Goal: Task Accomplishment & Management: Complete application form

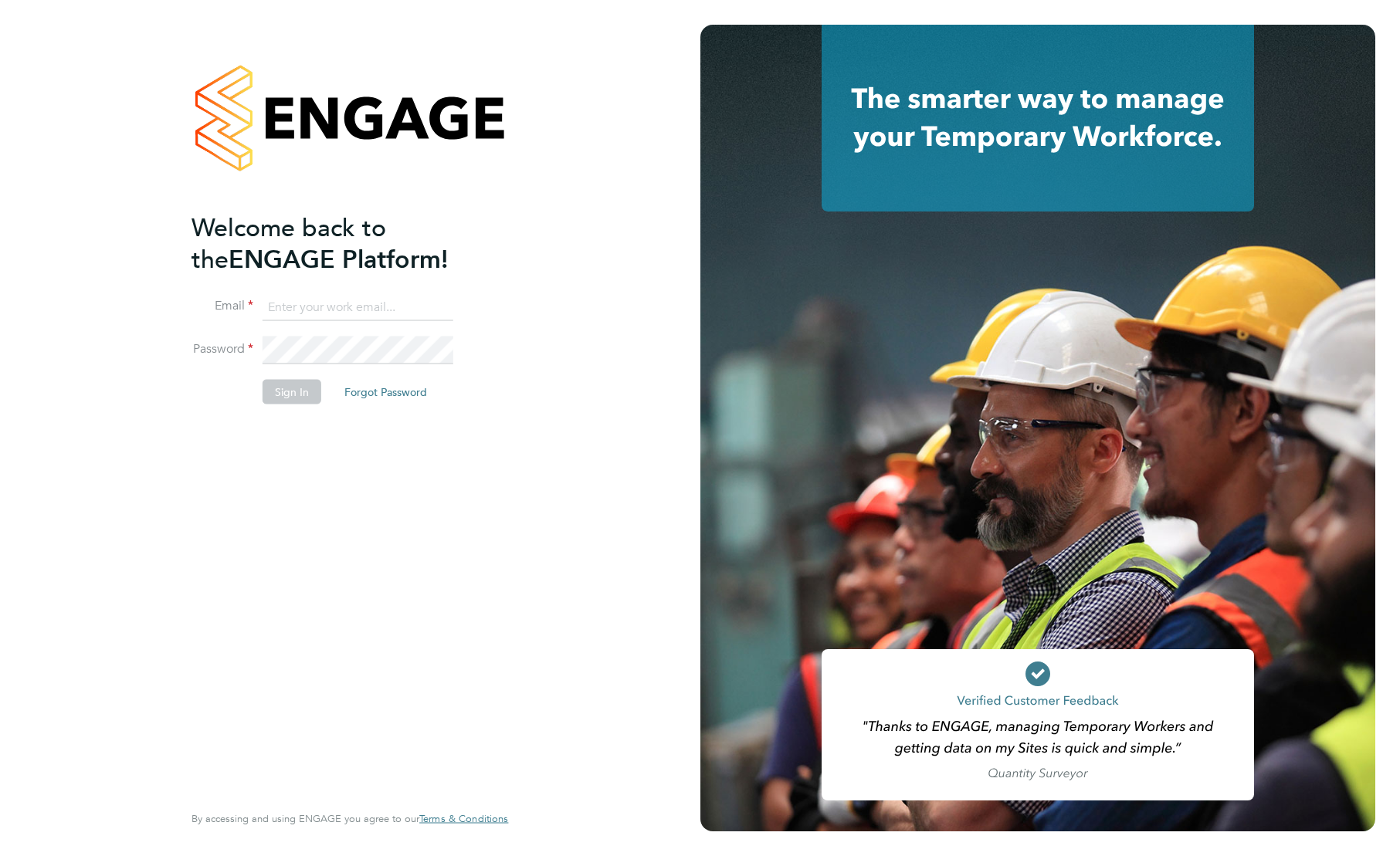
type input "[EMAIL_ADDRESS][DOMAIN_NAME]"
click at [309, 392] on button "Sign In" at bounding box center [292, 391] width 59 height 25
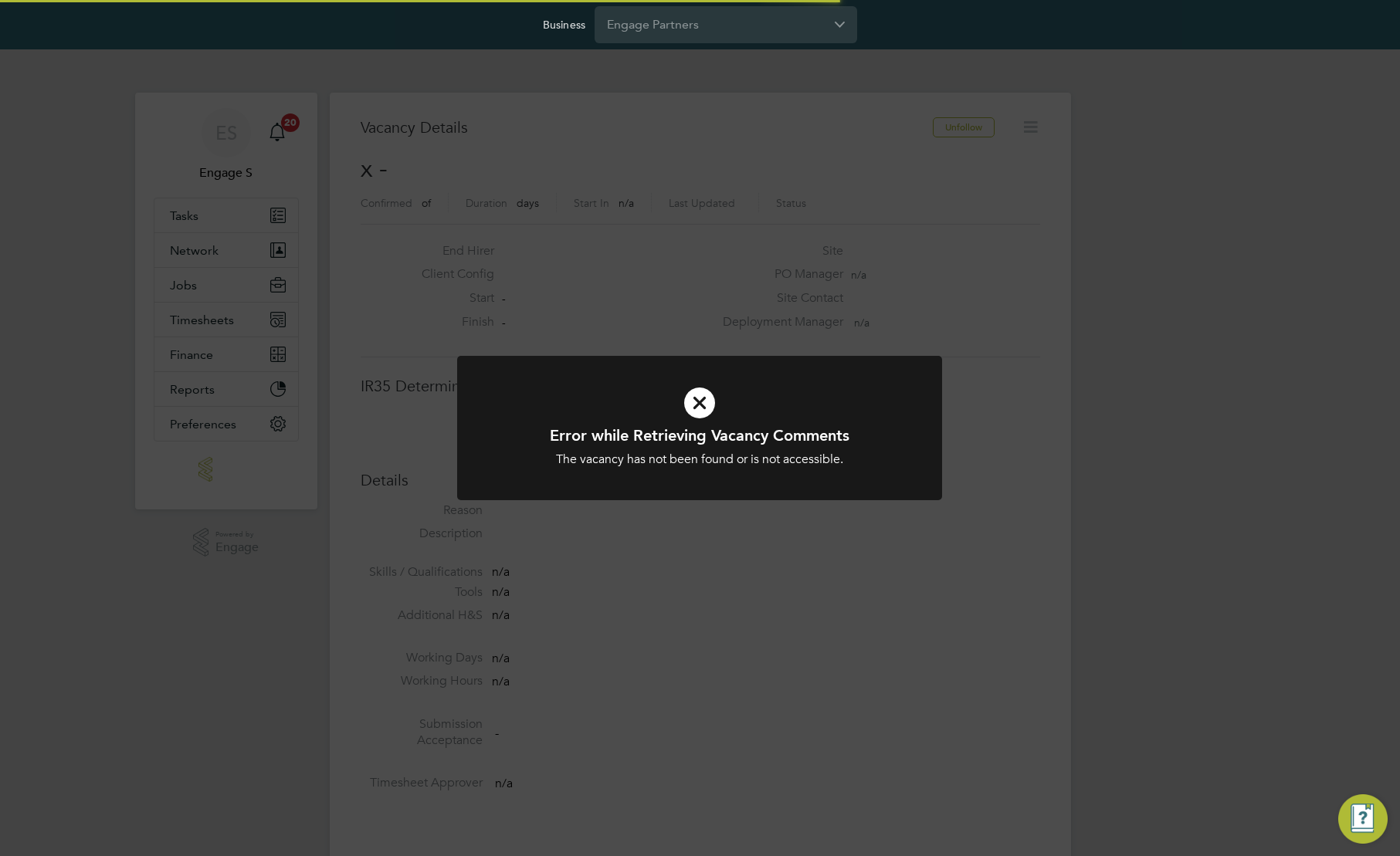
scroll to position [25, 333]
click at [891, 43] on div "Business Engage Partners" at bounding box center [700, 25] width 1400 height 50
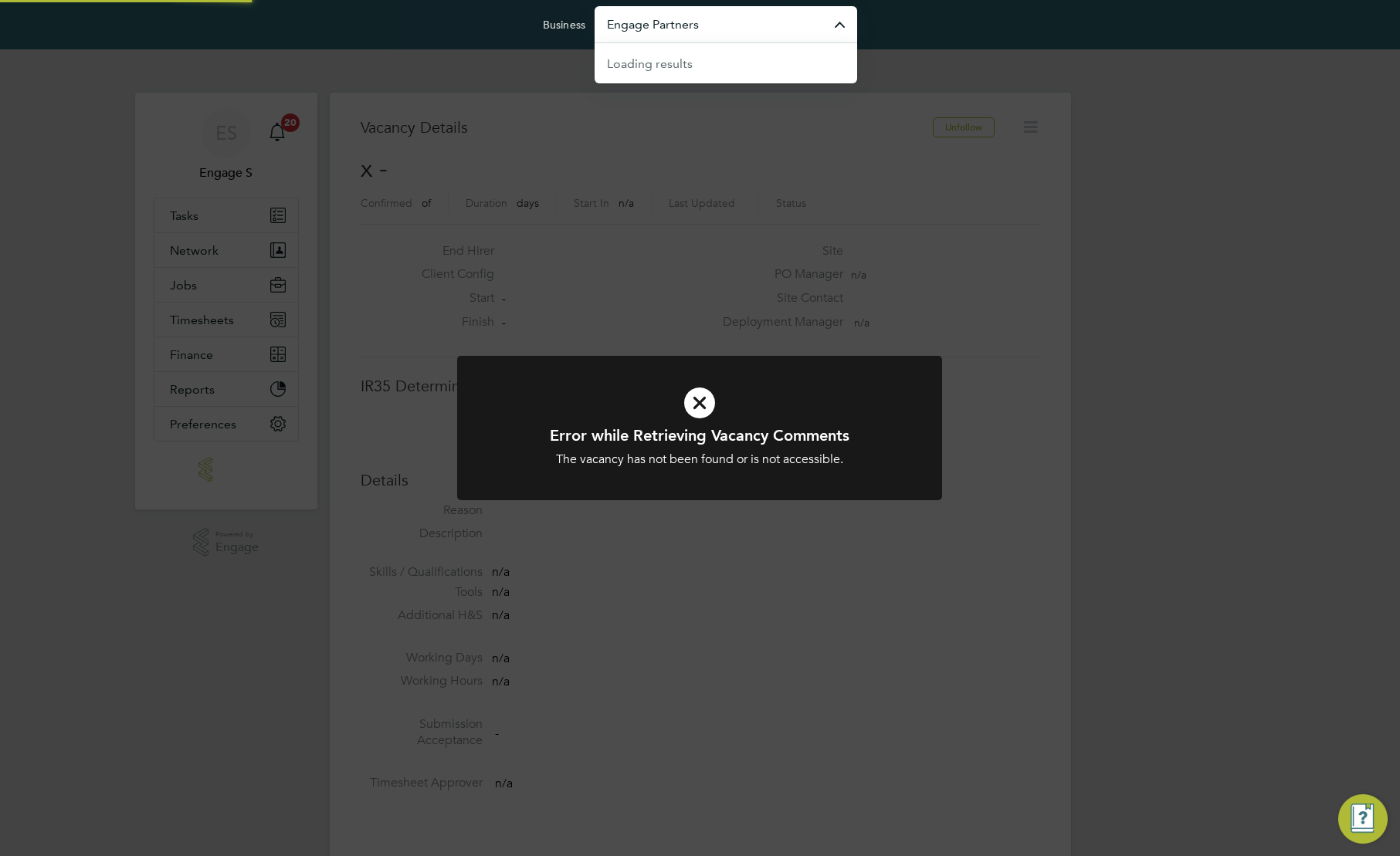
click at [802, 24] on input "Engage Partners" at bounding box center [725, 24] width 263 height 36
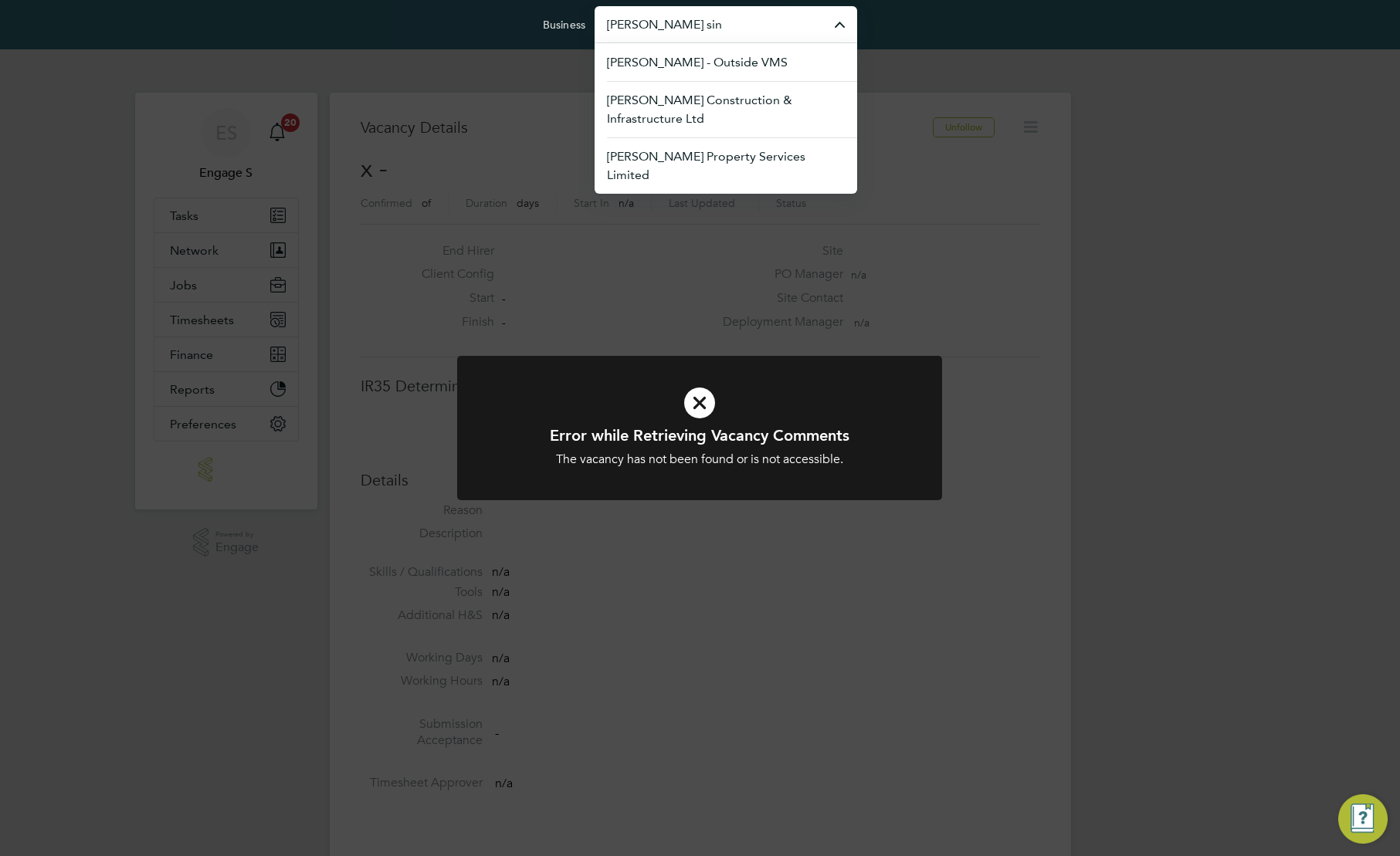
click at [789, 23] on input "morgan sin" at bounding box center [725, 24] width 263 height 36
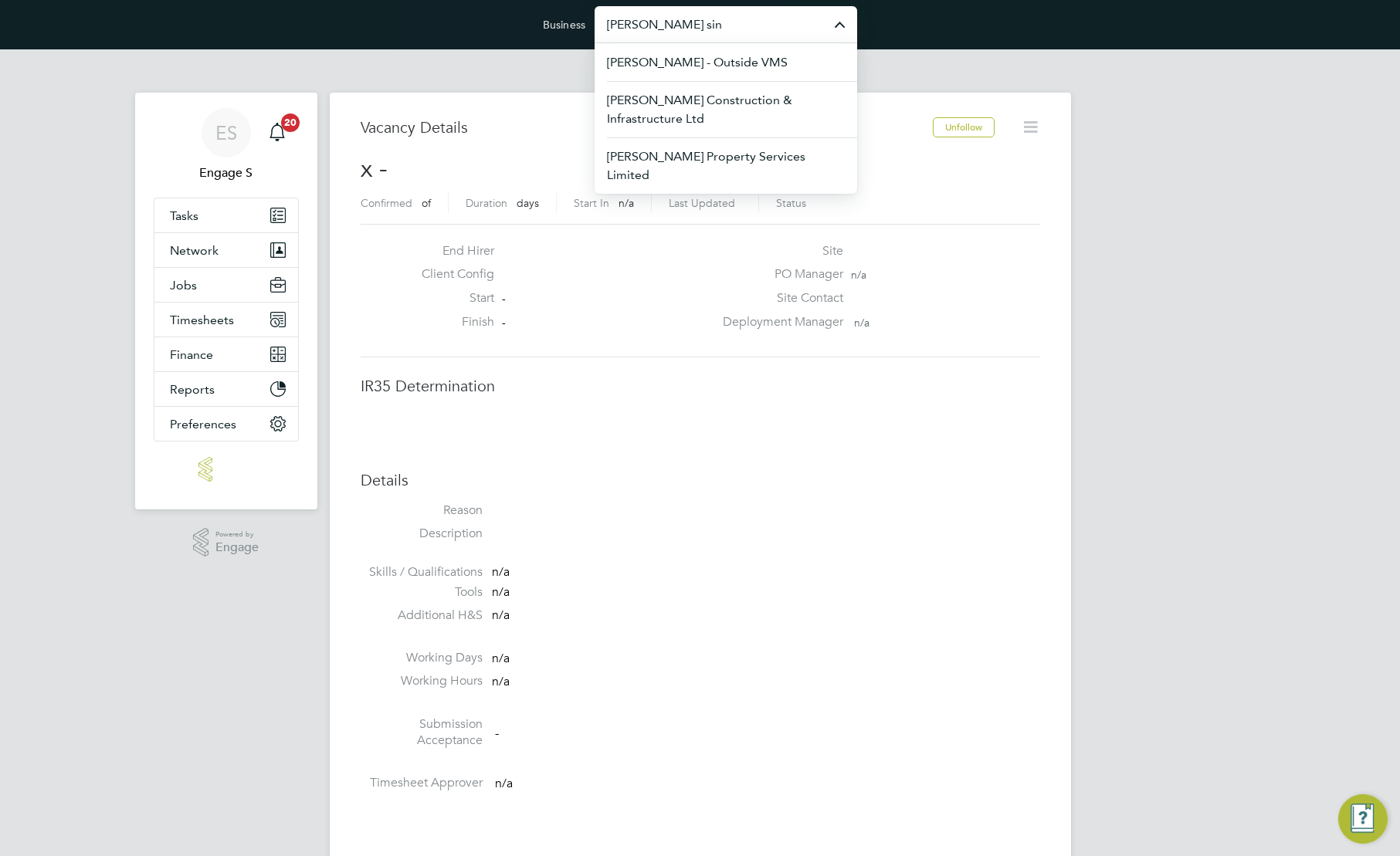
click at [789, 23] on input "morgan sin" at bounding box center [725, 24] width 263 height 36
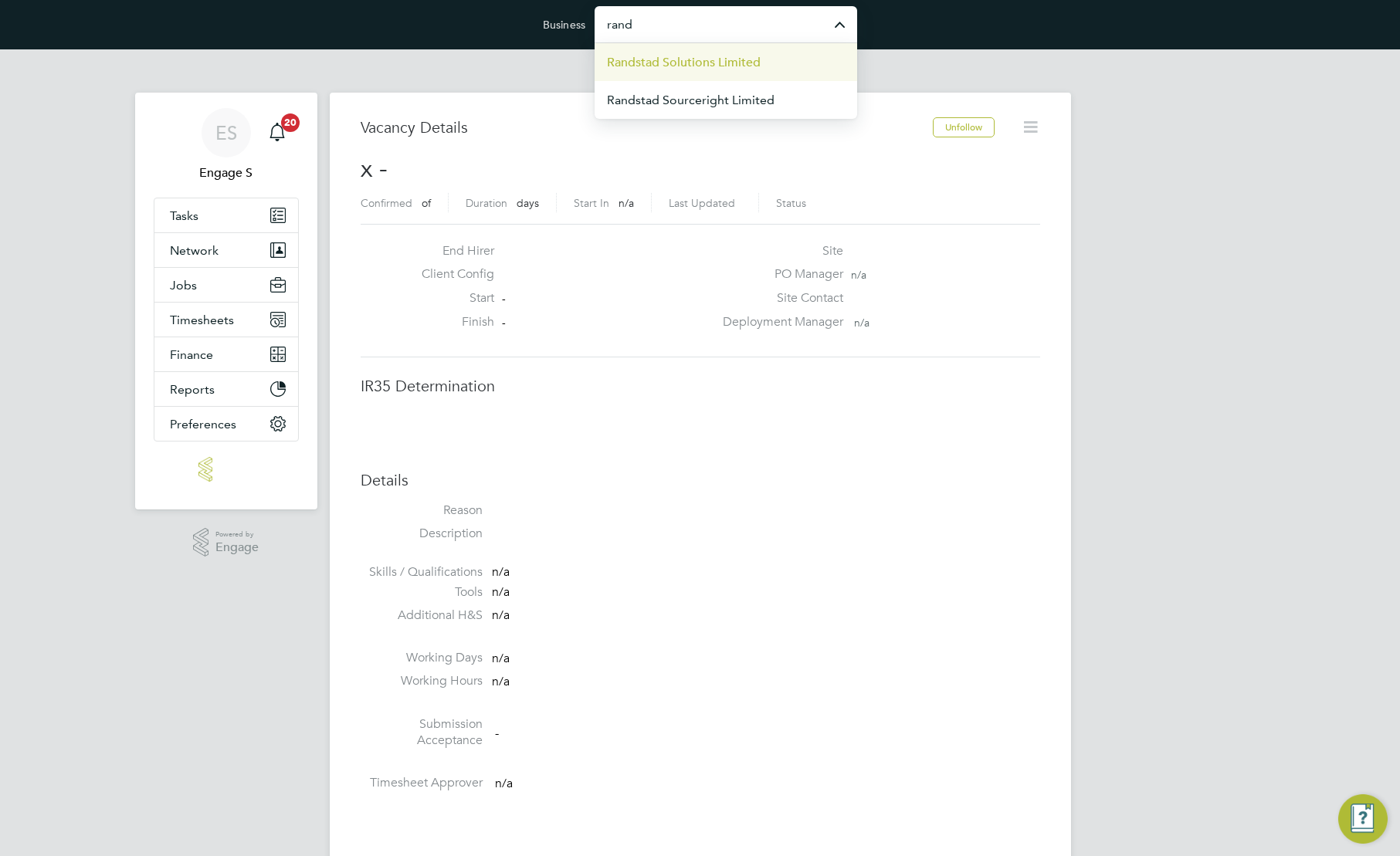
click at [779, 69] on li "Randstad Solutions Limited" at bounding box center [725, 62] width 263 height 38
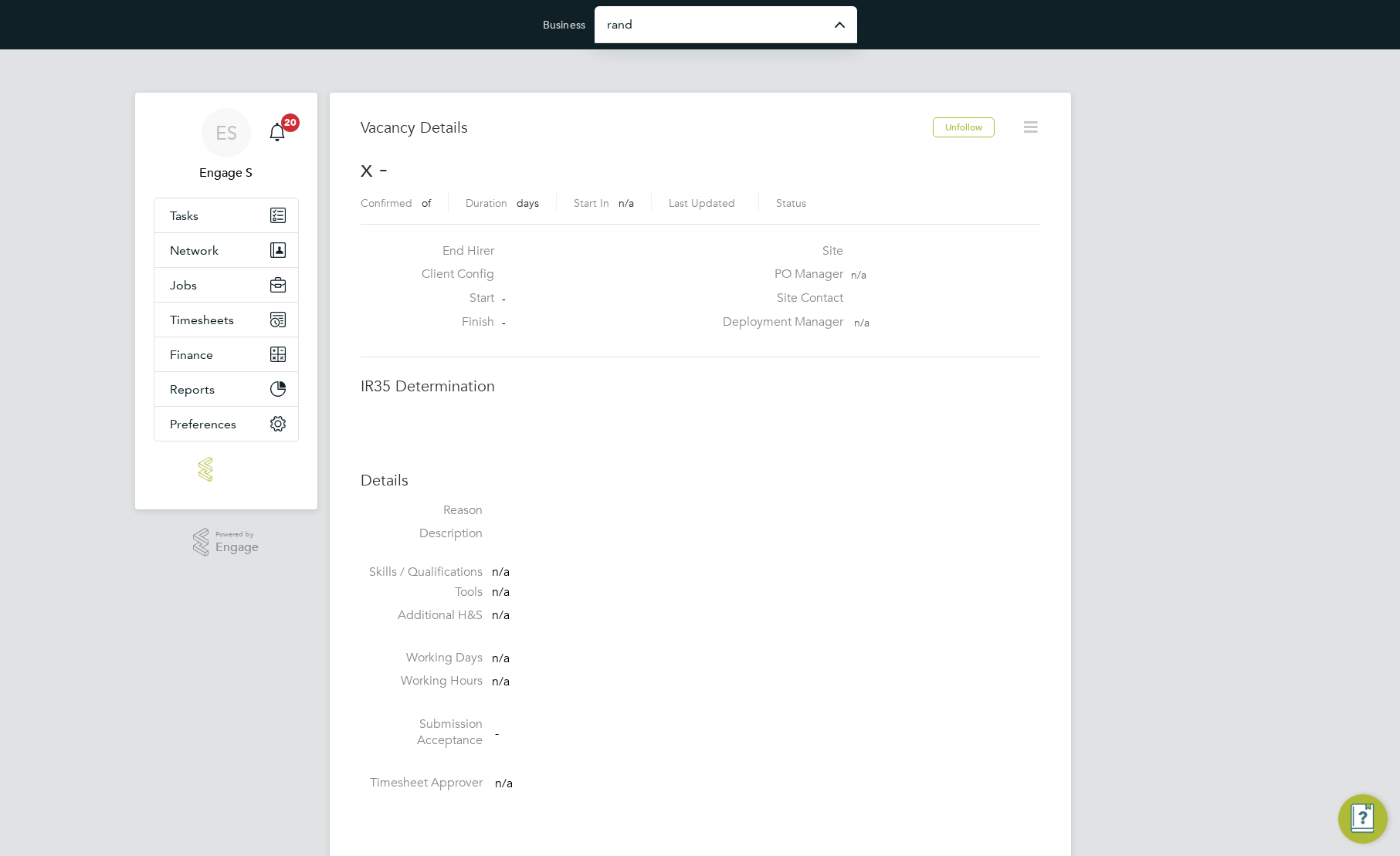
type input "Randstad Solutions Limited"
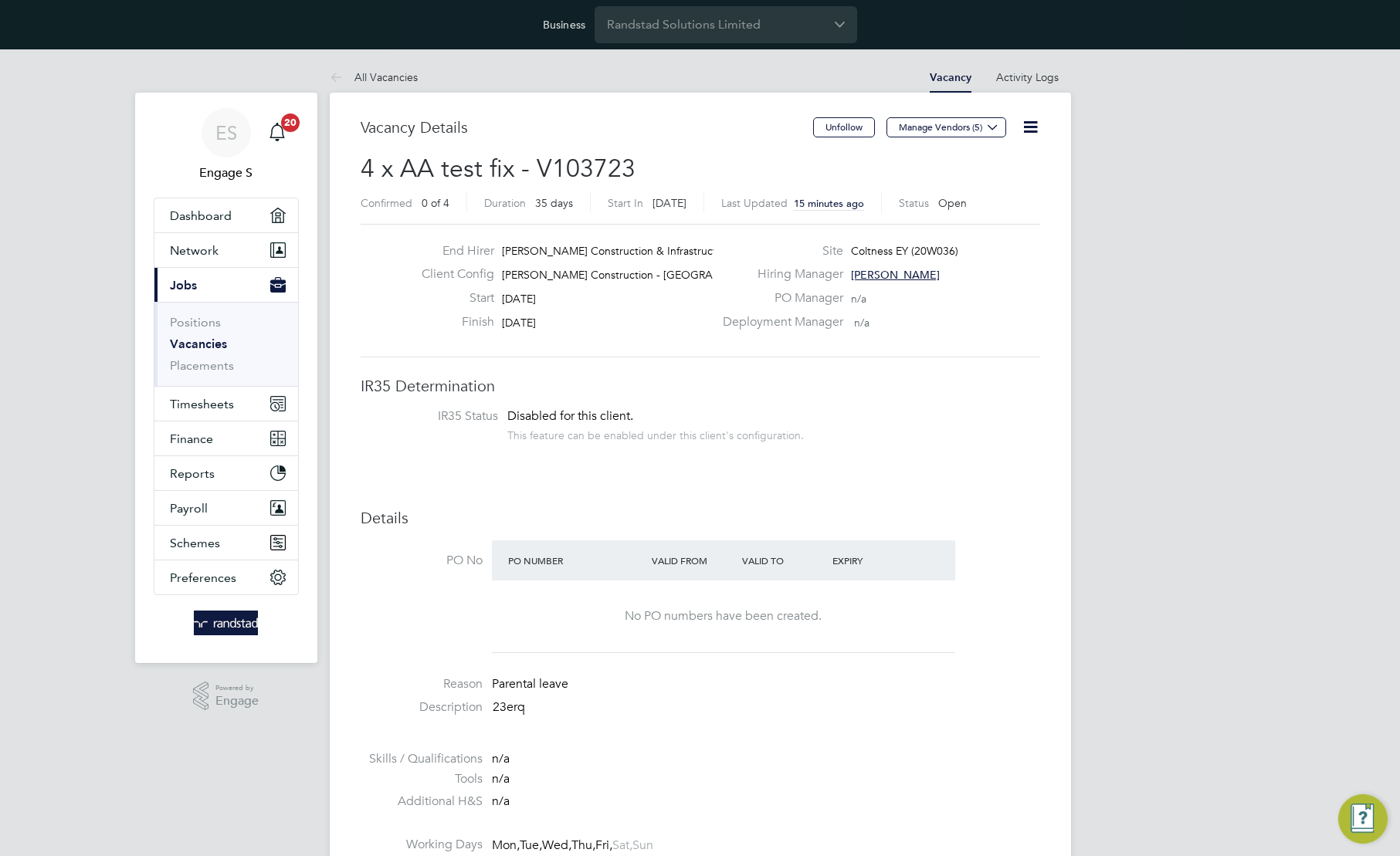
click at [1032, 127] on icon at bounding box center [1031, 127] width 19 height 19
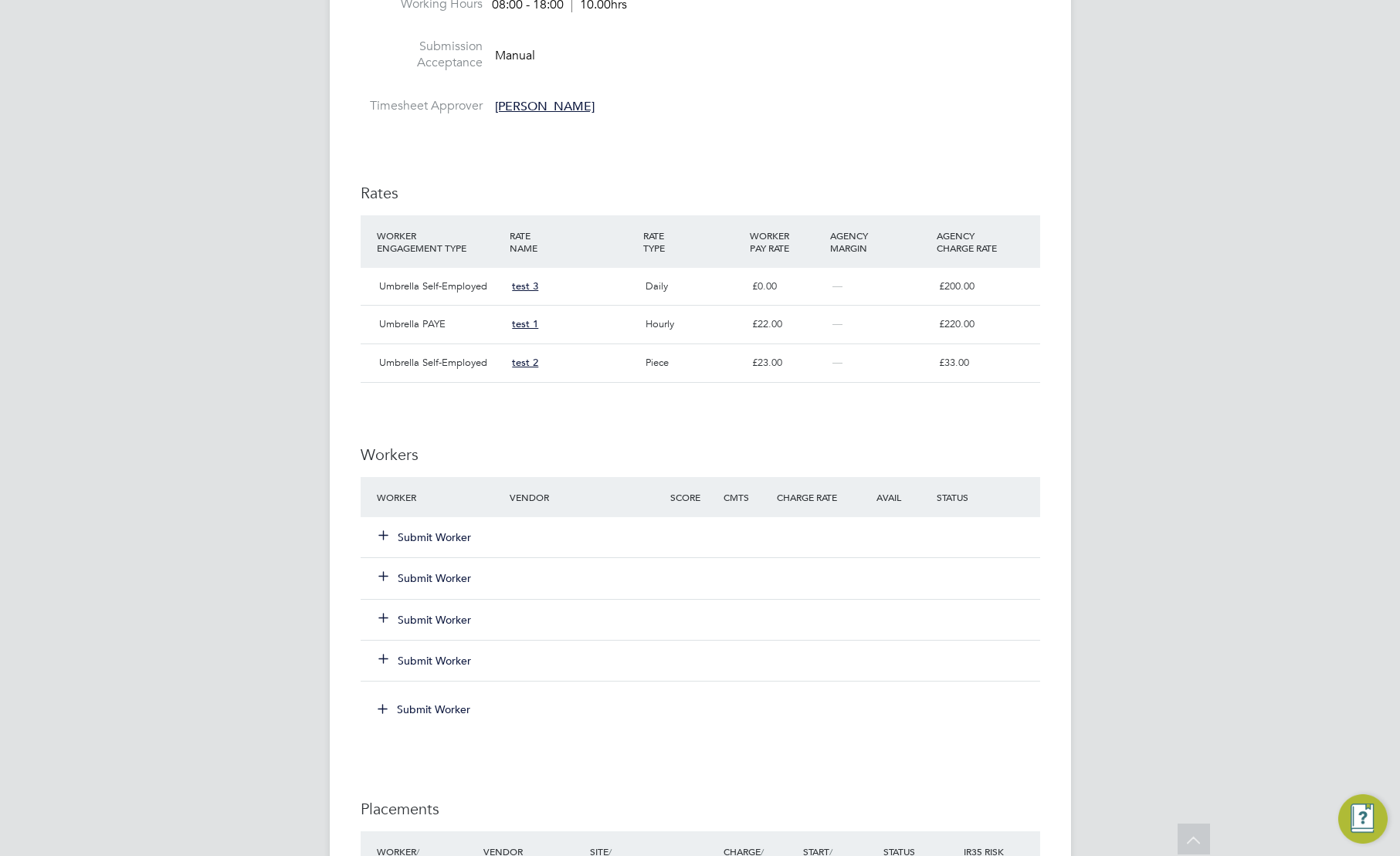
scroll to position [866, 0]
click at [410, 529] on button "Submit Worker" at bounding box center [425, 535] width 92 height 15
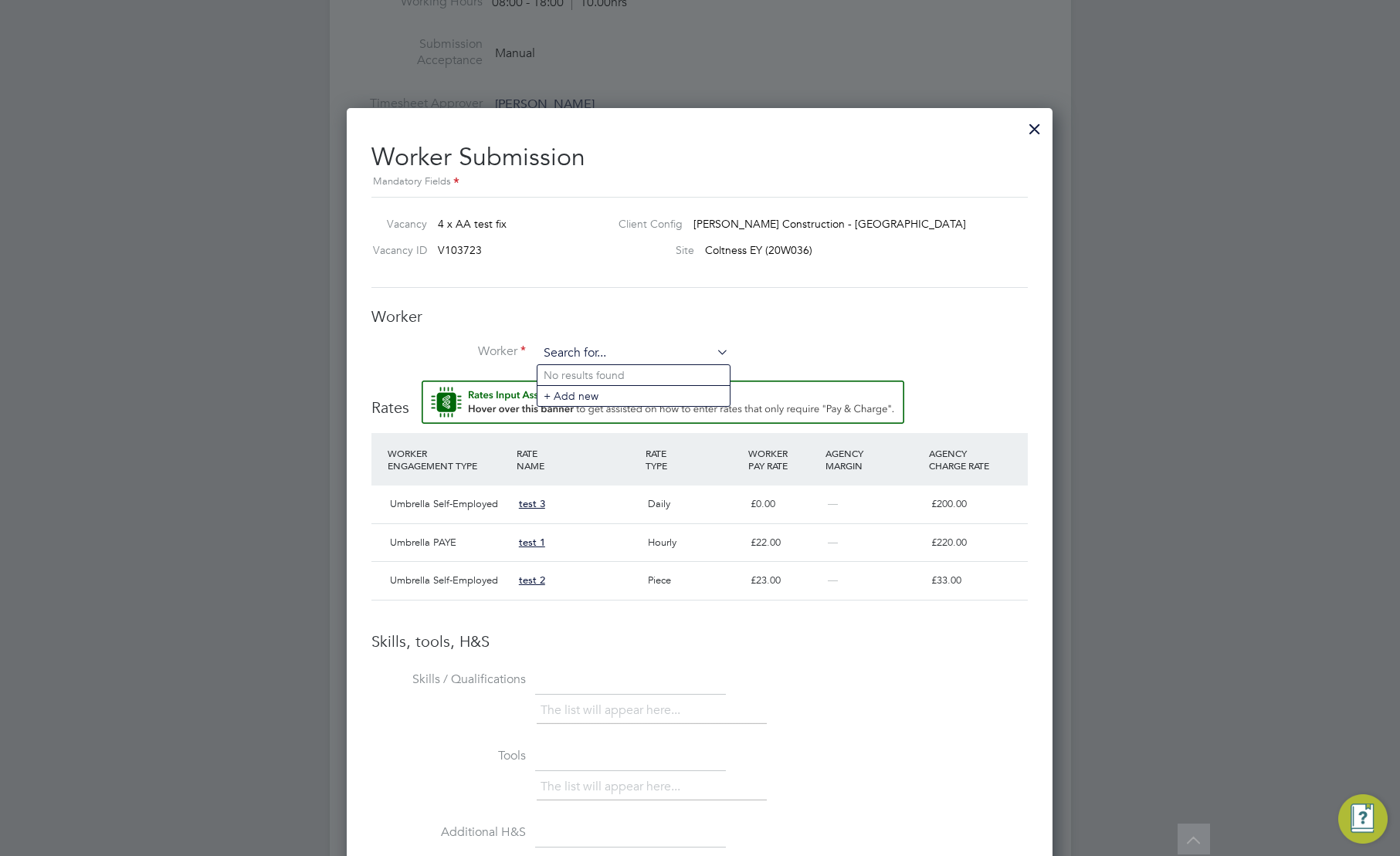
click at [602, 353] on input at bounding box center [634, 353] width 191 height 23
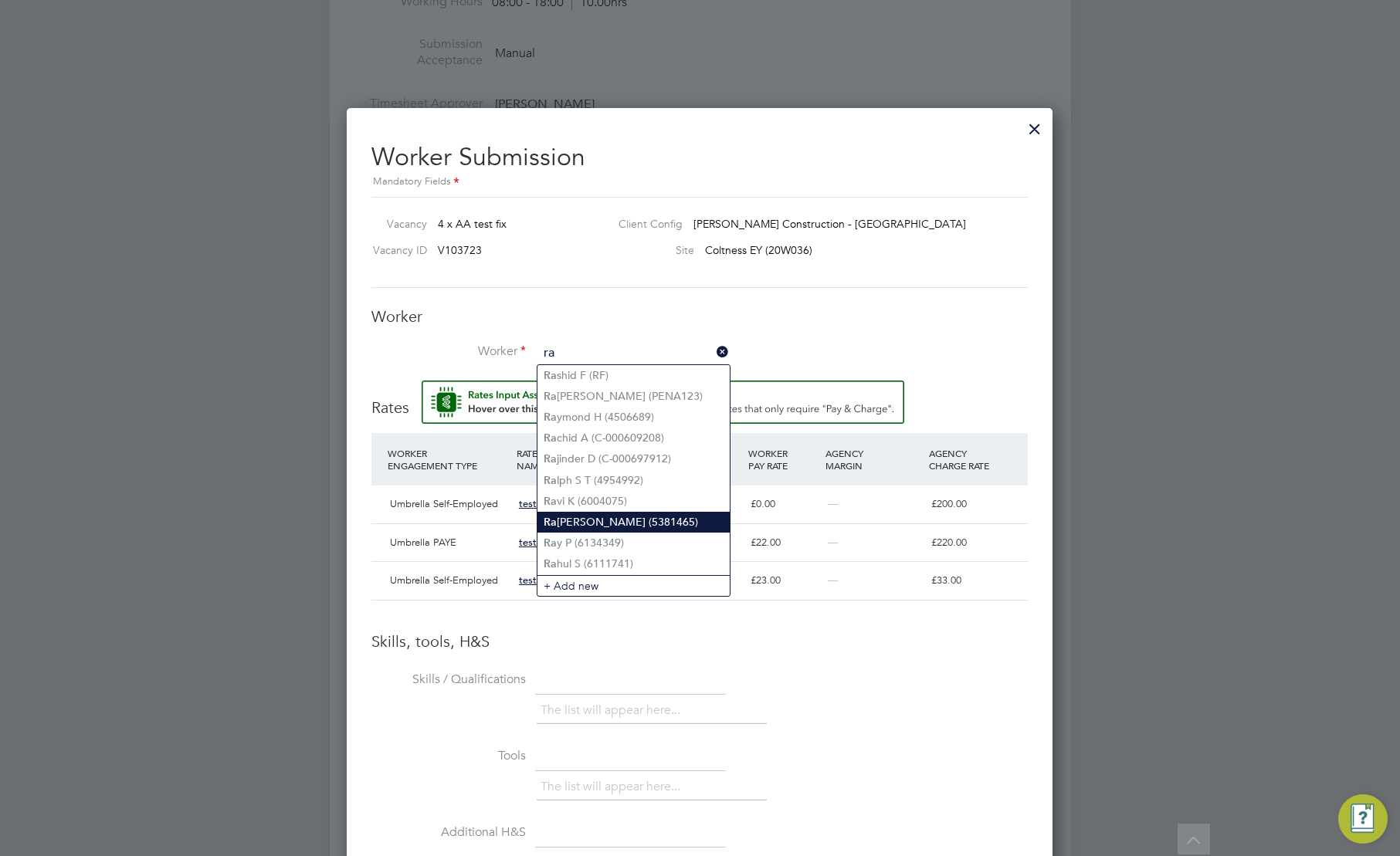
click at [602, 512] on li "Ra manan S (5381465)" at bounding box center [633, 523] width 192 height 21
type input "Ramanan S (5381465)"
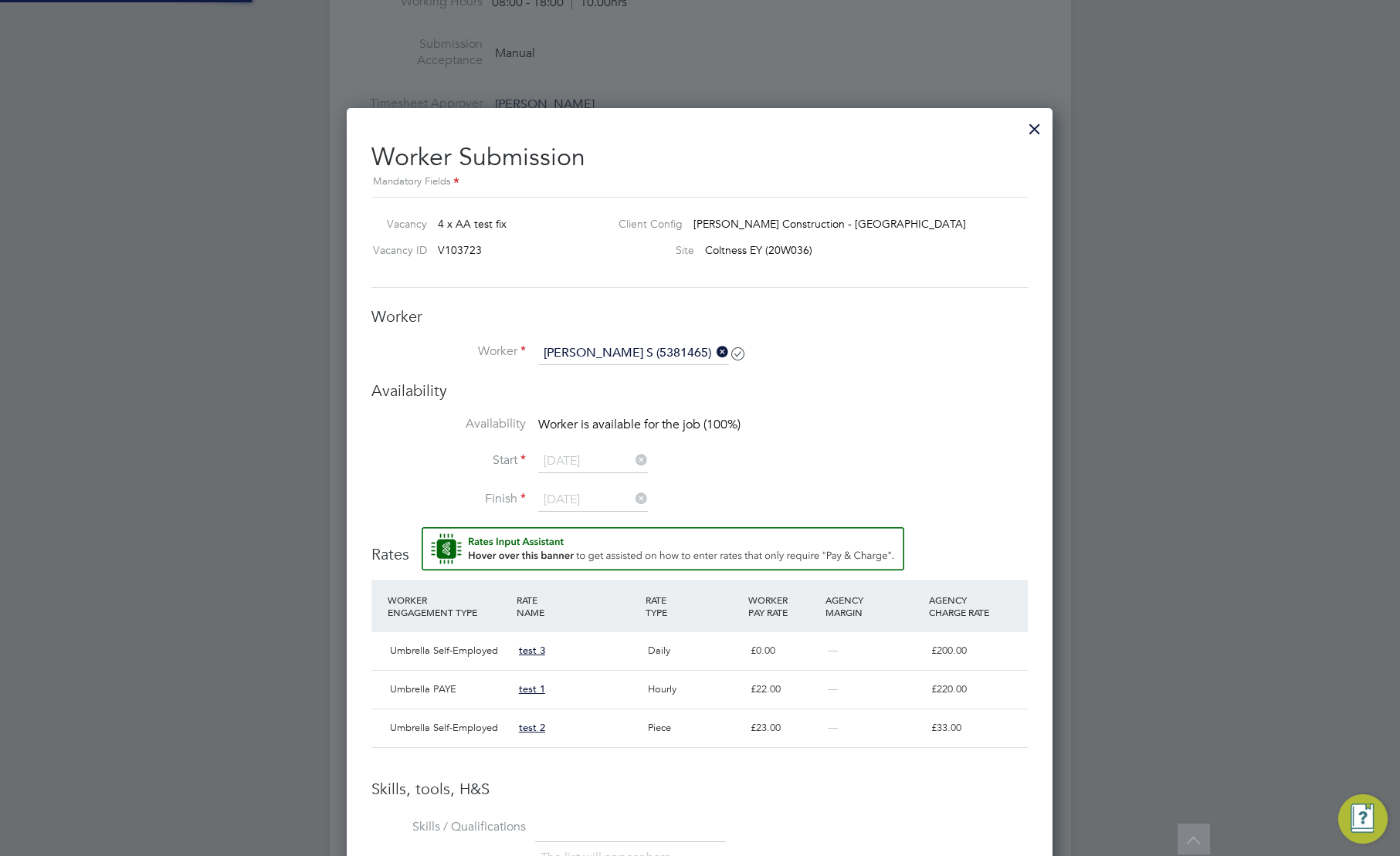
scroll to position [1210, 707]
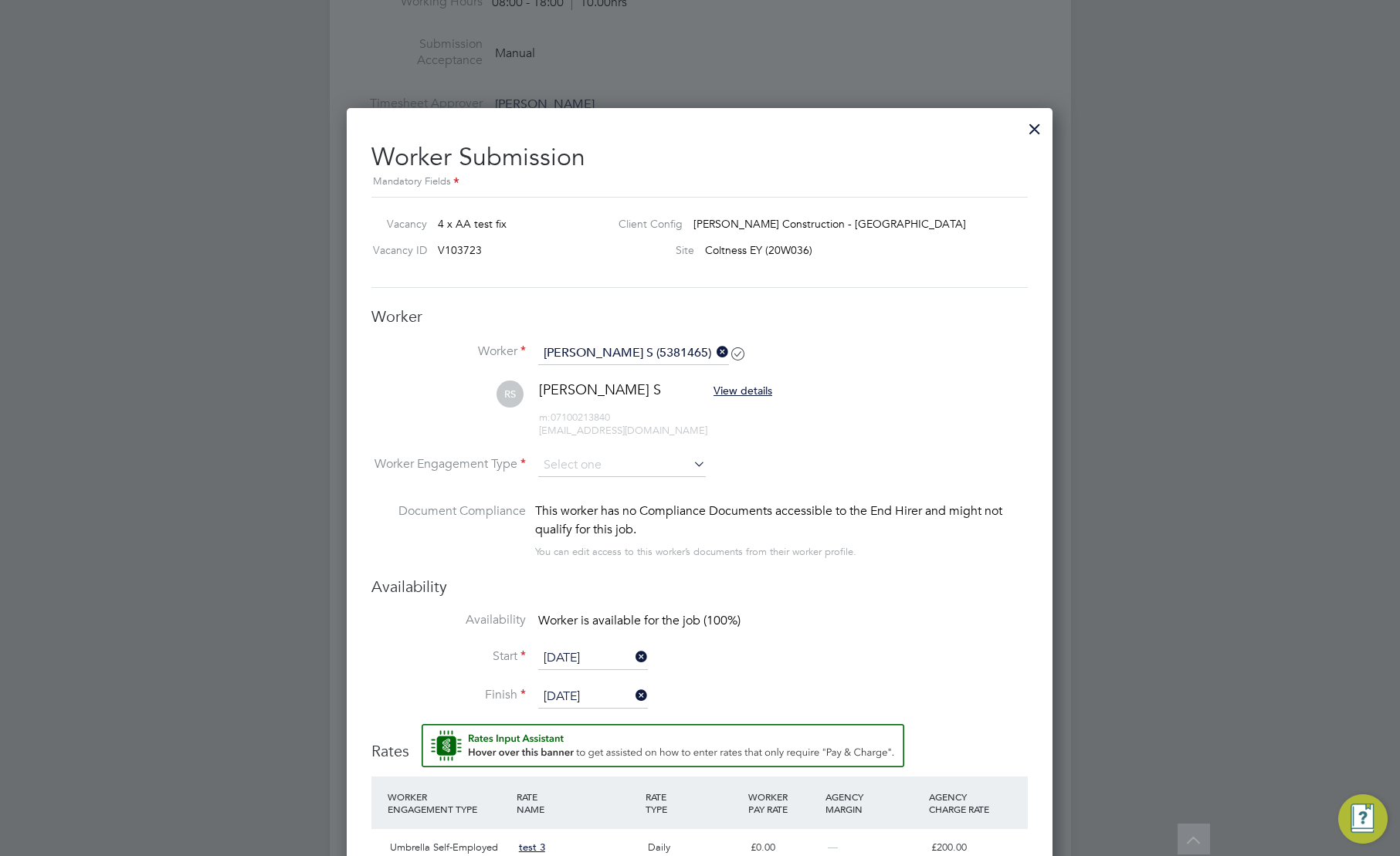
click at [835, 524] on div "This worker has no Compliance Documents accessible to the End Hirer and might n…" at bounding box center [781, 520] width 492 height 37
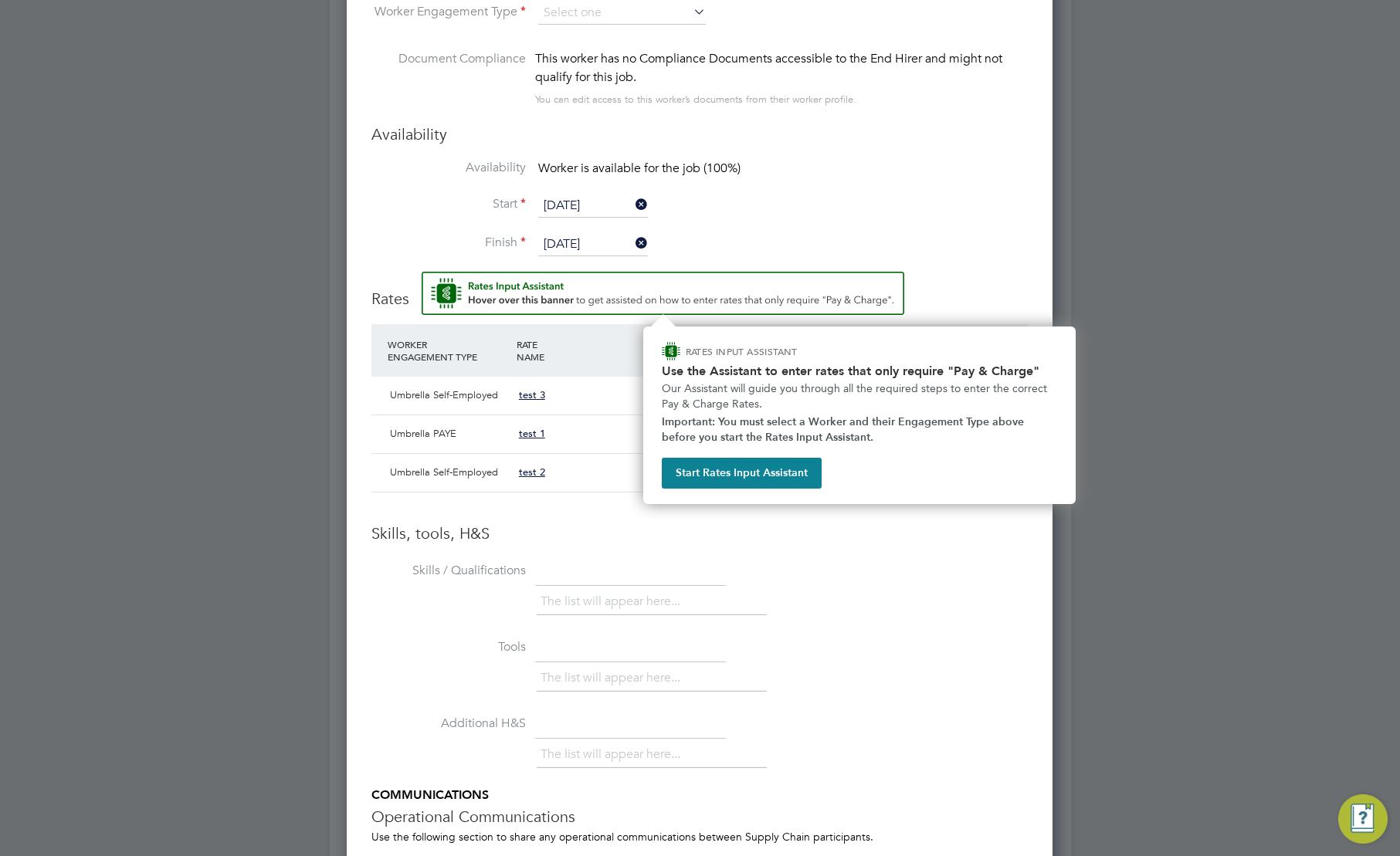
scroll to position [1524, 0]
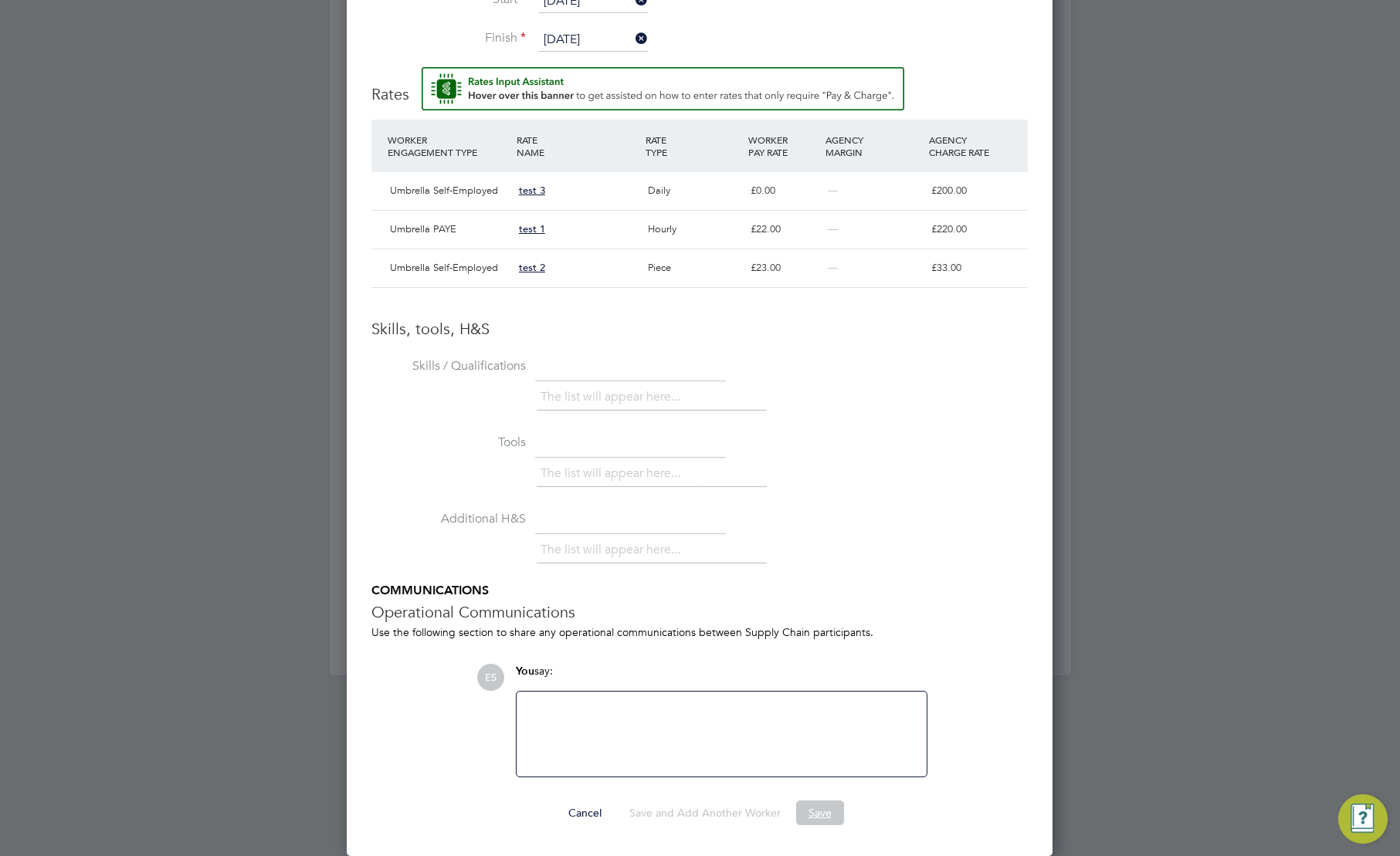
click at [814, 809] on button "Save" at bounding box center [820, 813] width 48 height 25
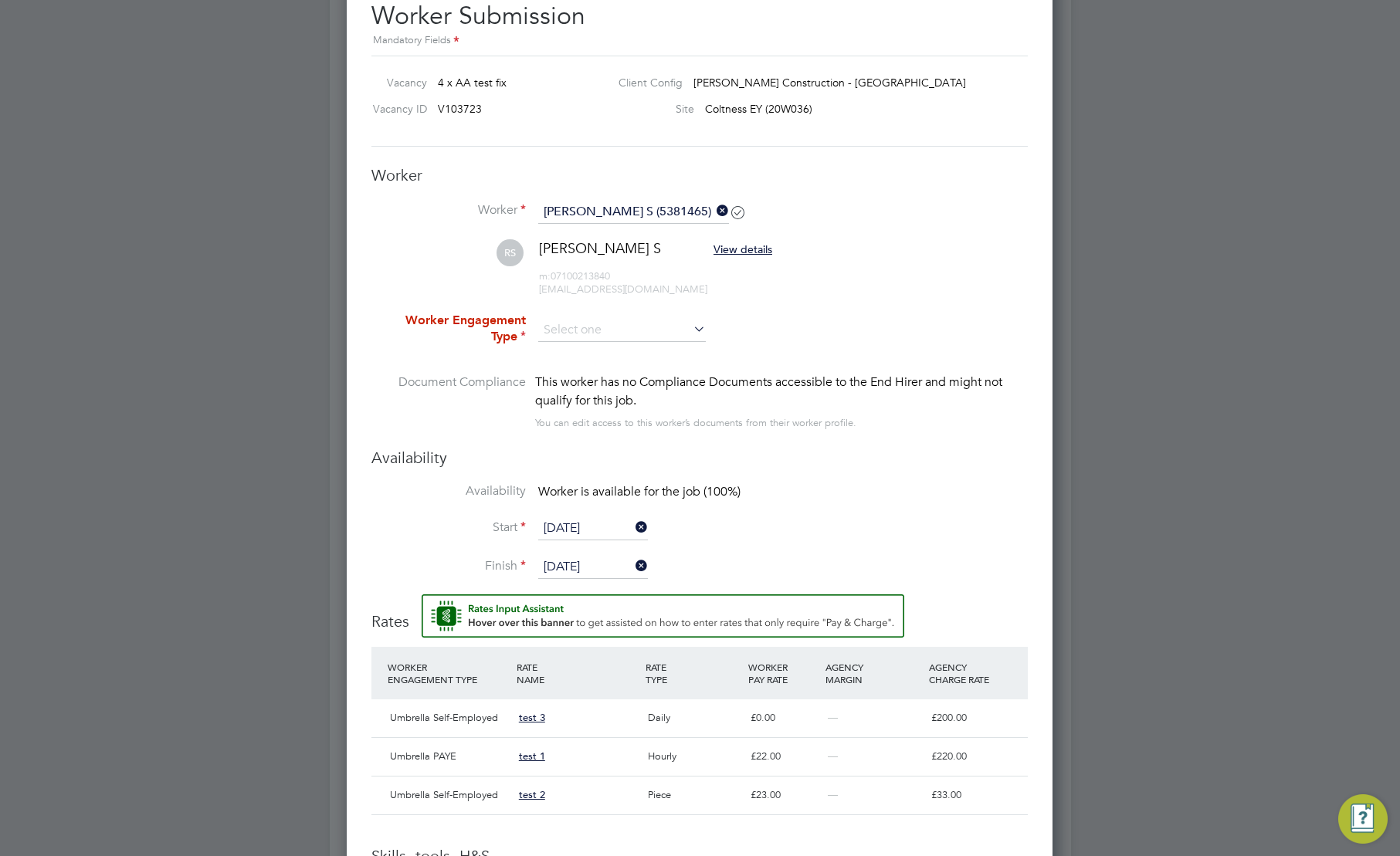
scroll to position [874, 0]
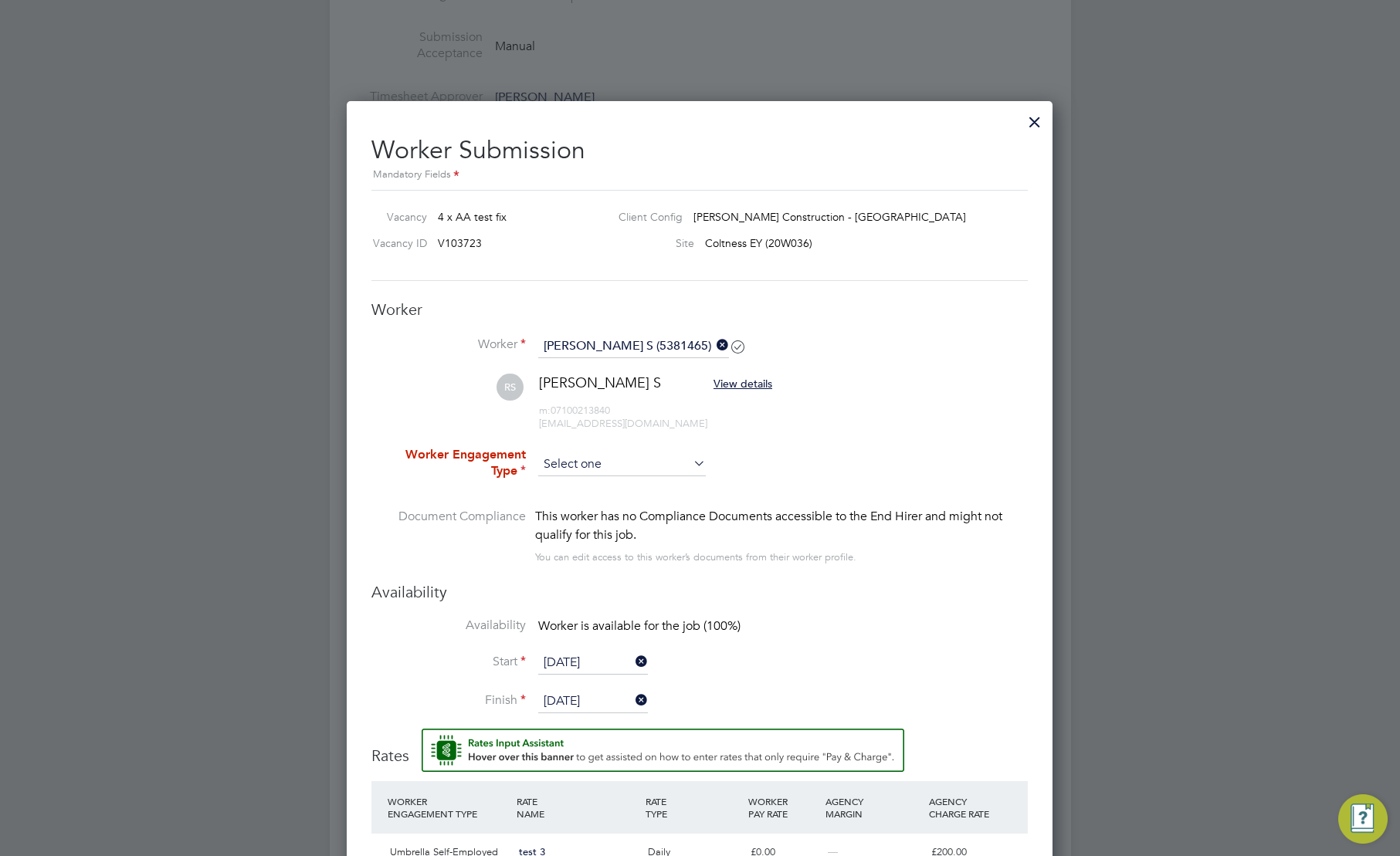
click at [627, 454] on input at bounding box center [622, 464] width 168 height 23
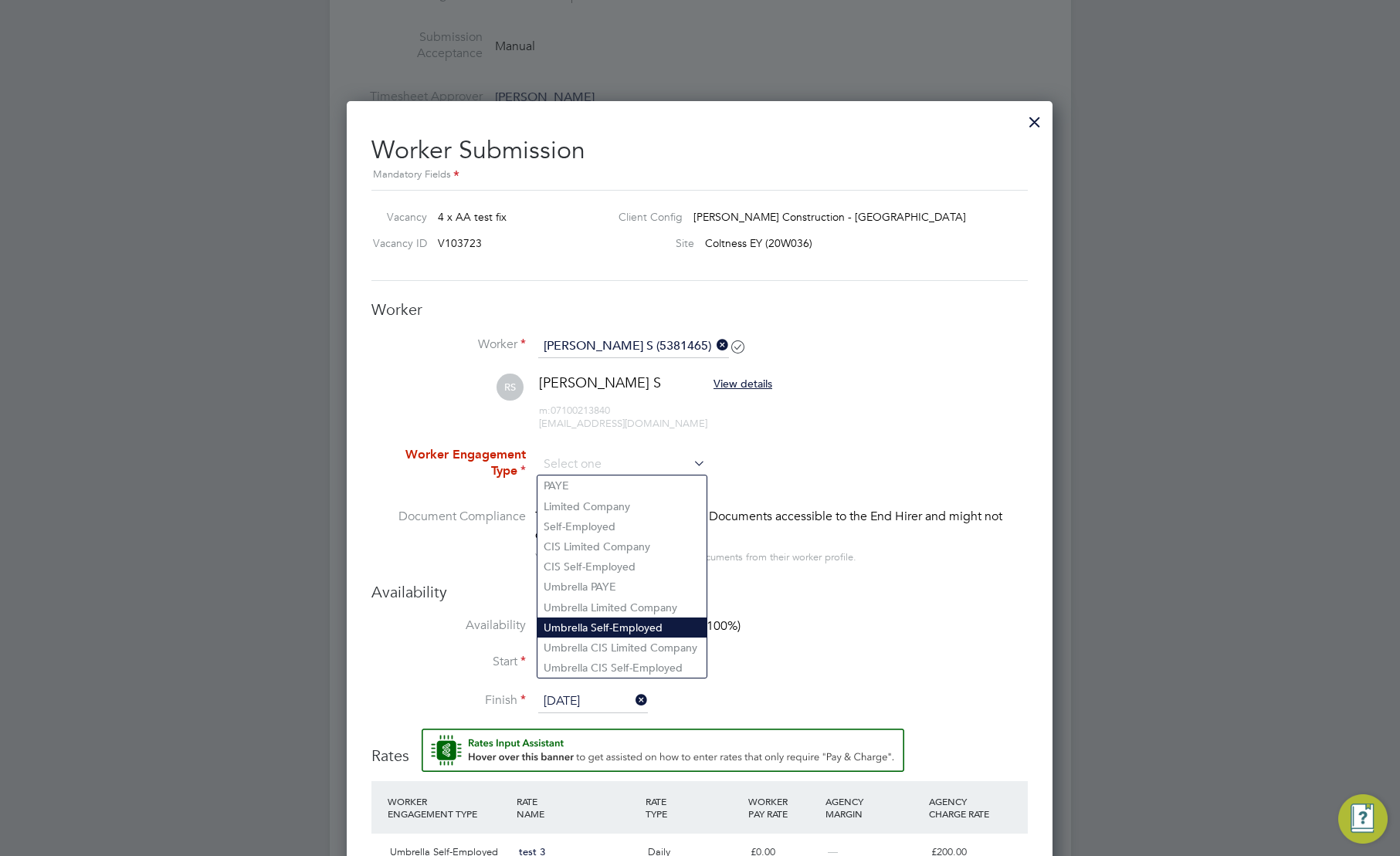
click at [632, 627] on li "Umbrella Self-Employed" at bounding box center [622, 627] width 169 height 20
type input "Umbrella Self-Employed"
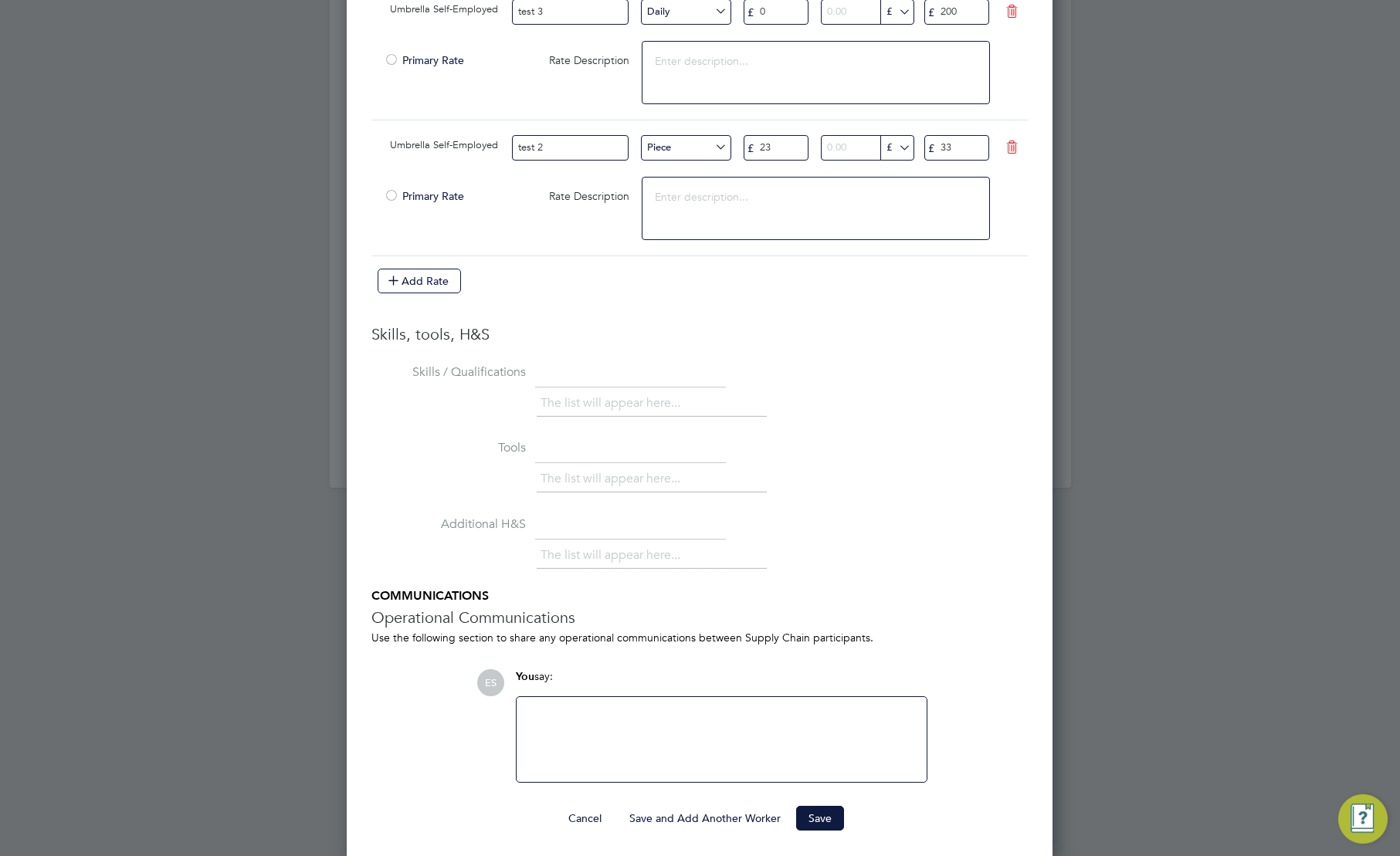
scroll to position [1717, 0]
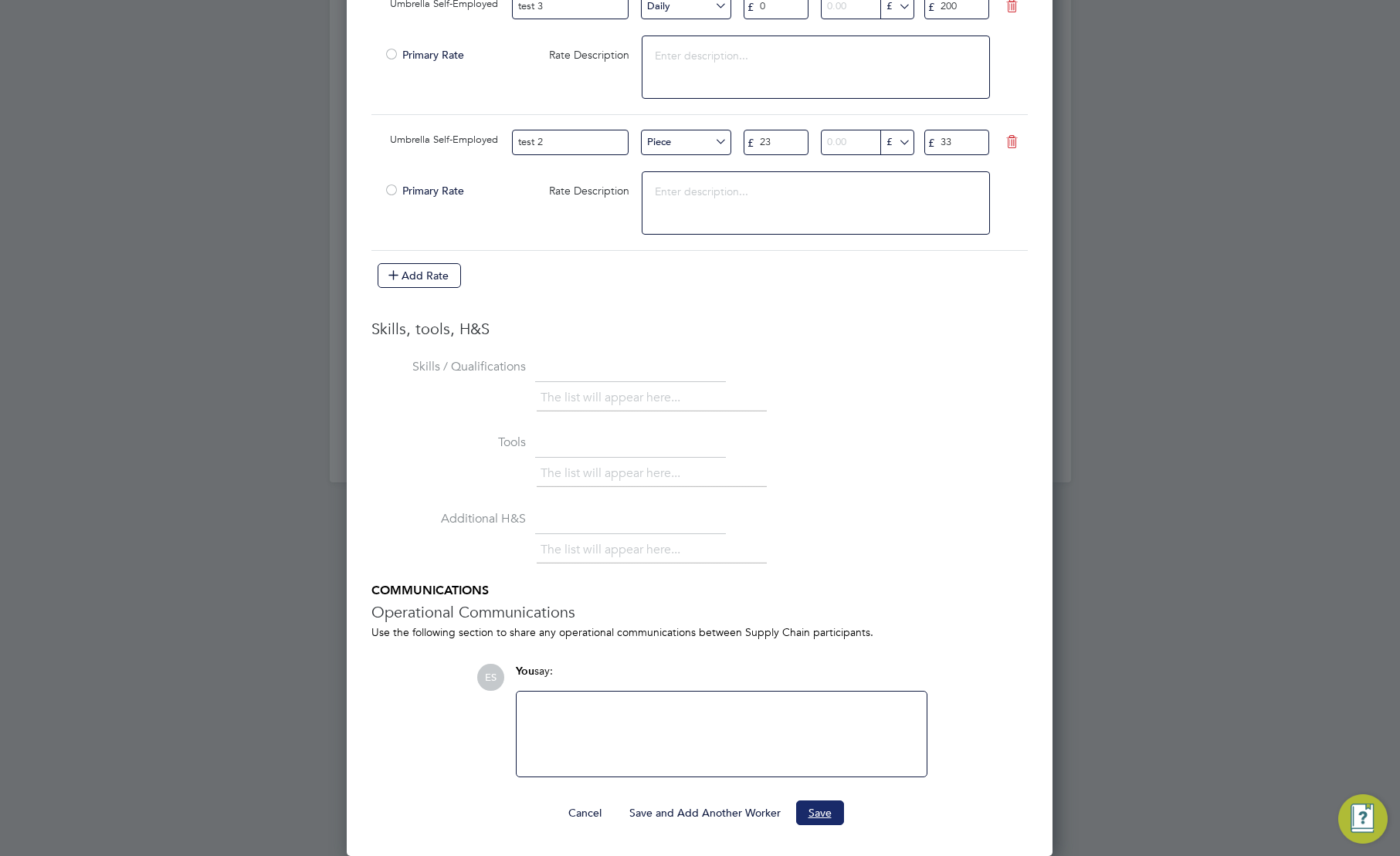
click at [821, 805] on button "Save" at bounding box center [820, 813] width 48 height 25
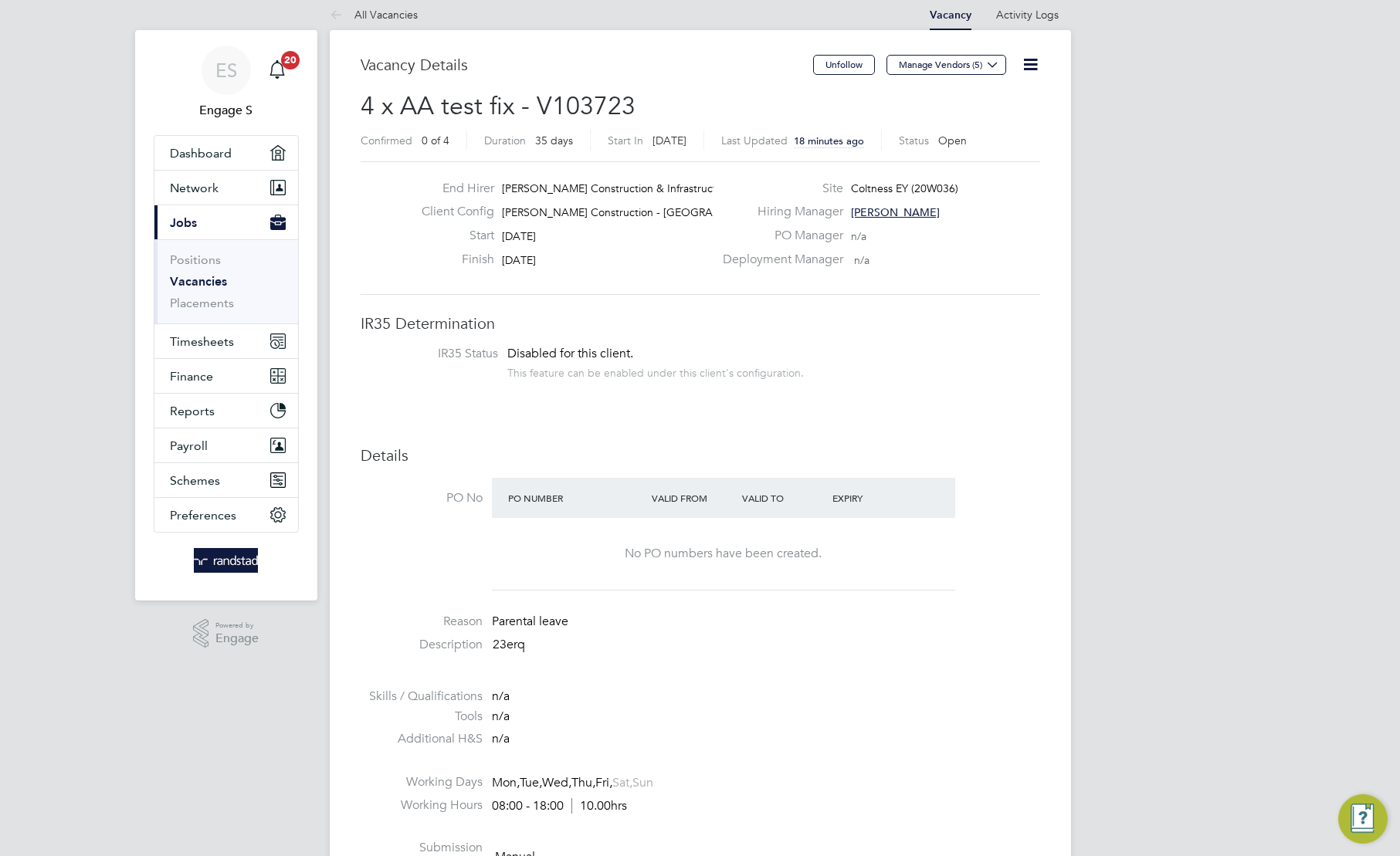
scroll to position [257, 0]
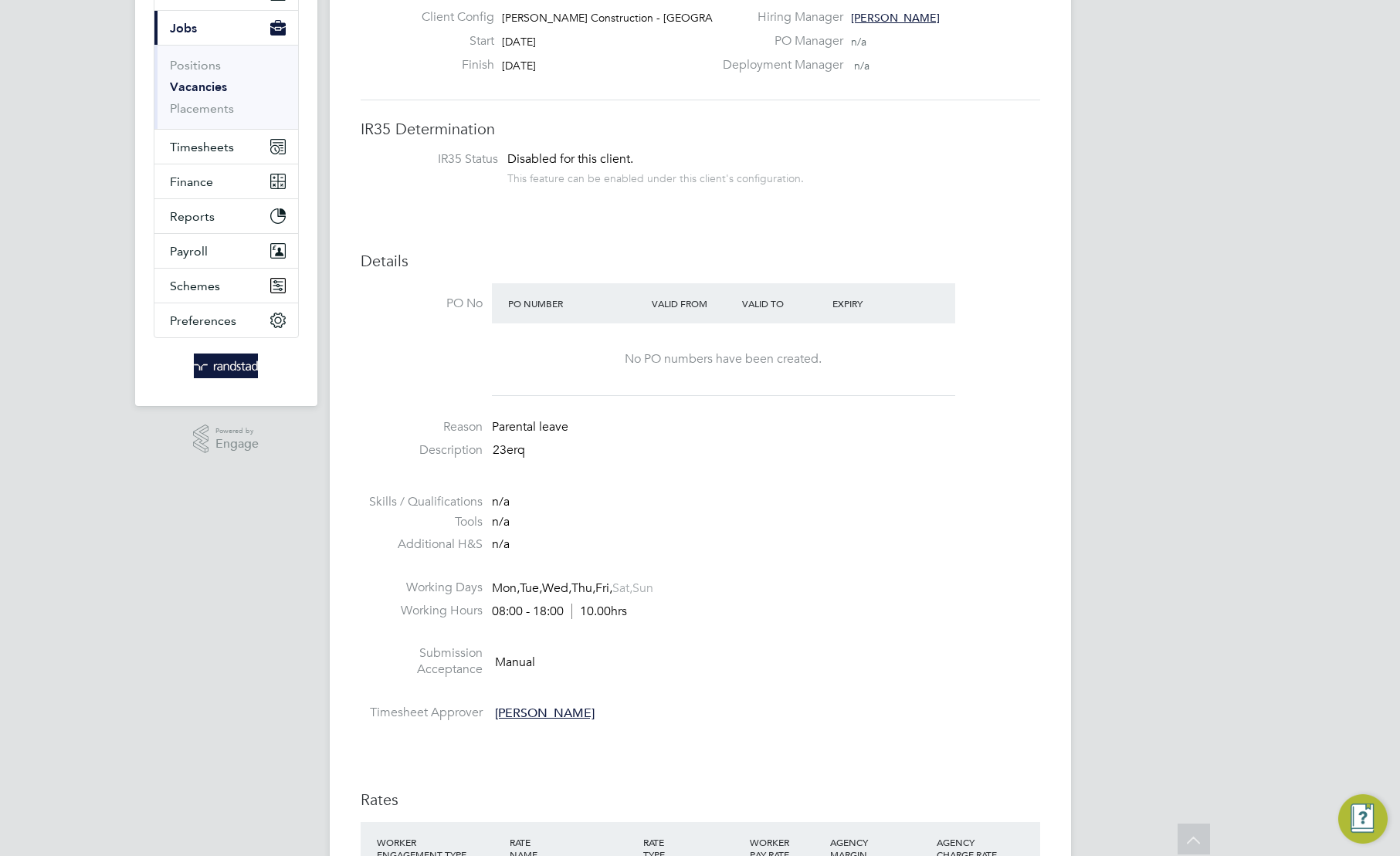
click at [589, 438] on li "Reason Parental leave" at bounding box center [700, 430] width 680 height 23
click at [522, 440] on li "Reason Parental leave" at bounding box center [700, 430] width 680 height 23
click at [559, 475] on li at bounding box center [700, 483] width 680 height 20
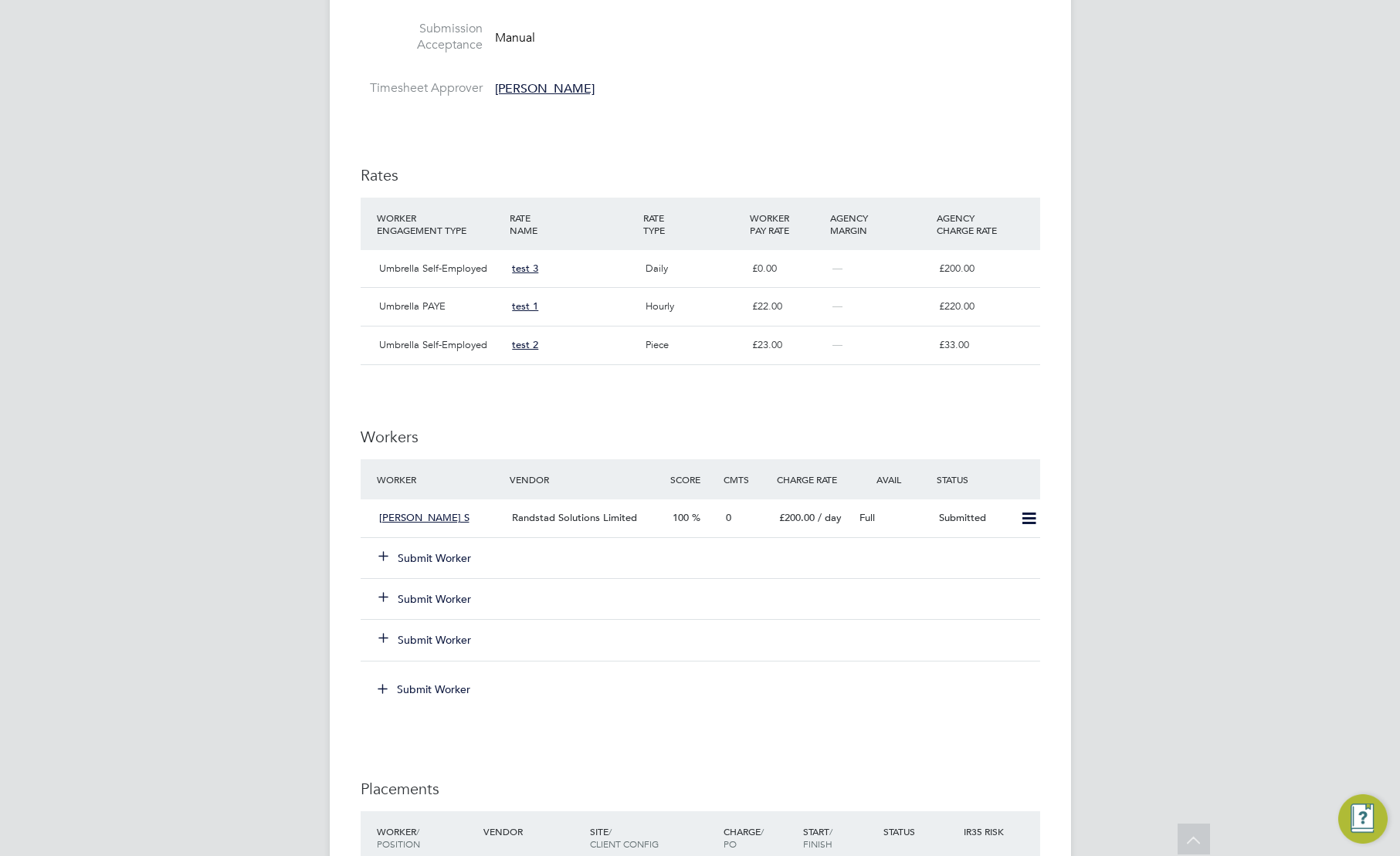
scroll to position [952, 0]
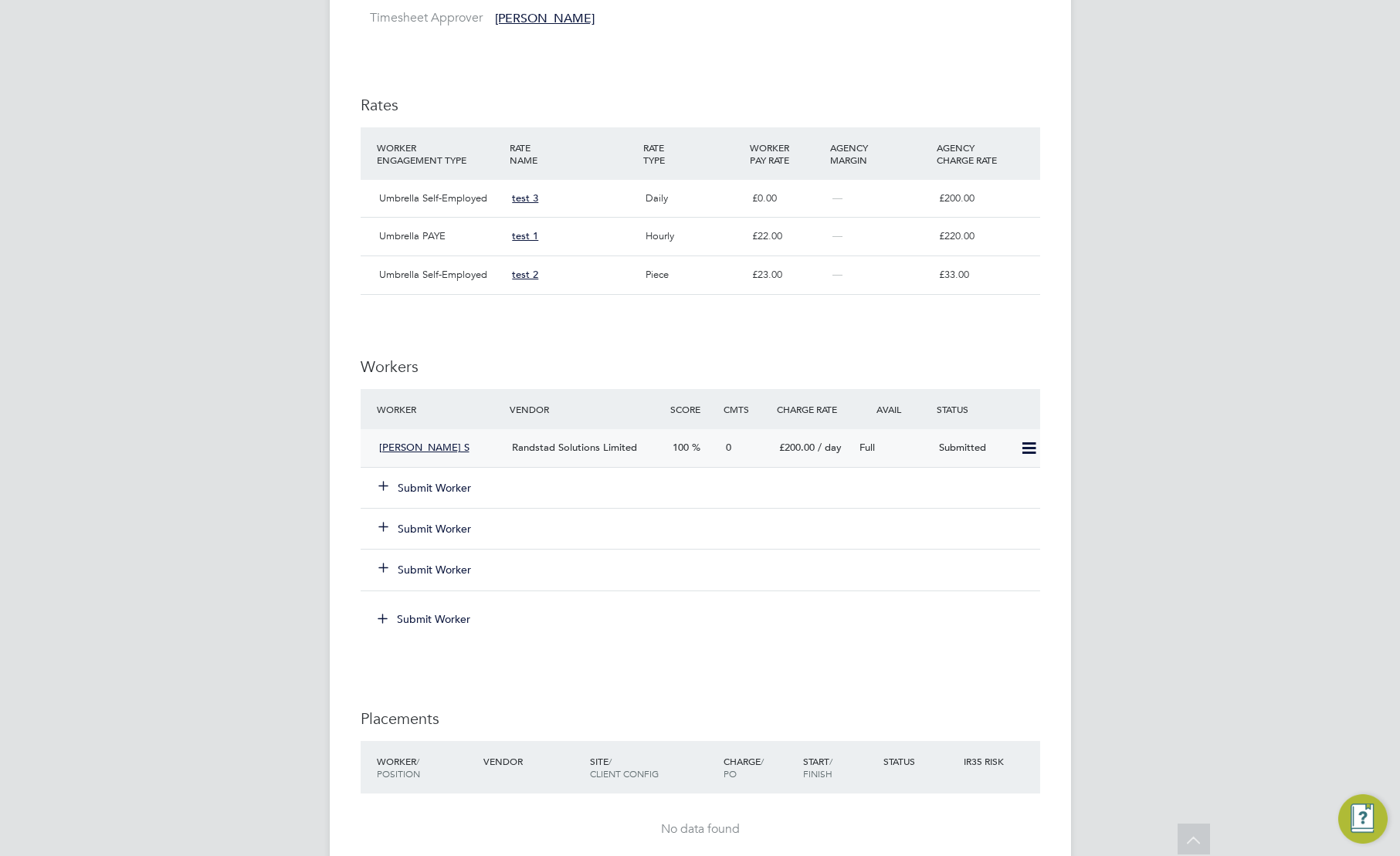
click at [1008, 448] on div "Submitted" at bounding box center [973, 448] width 80 height 26
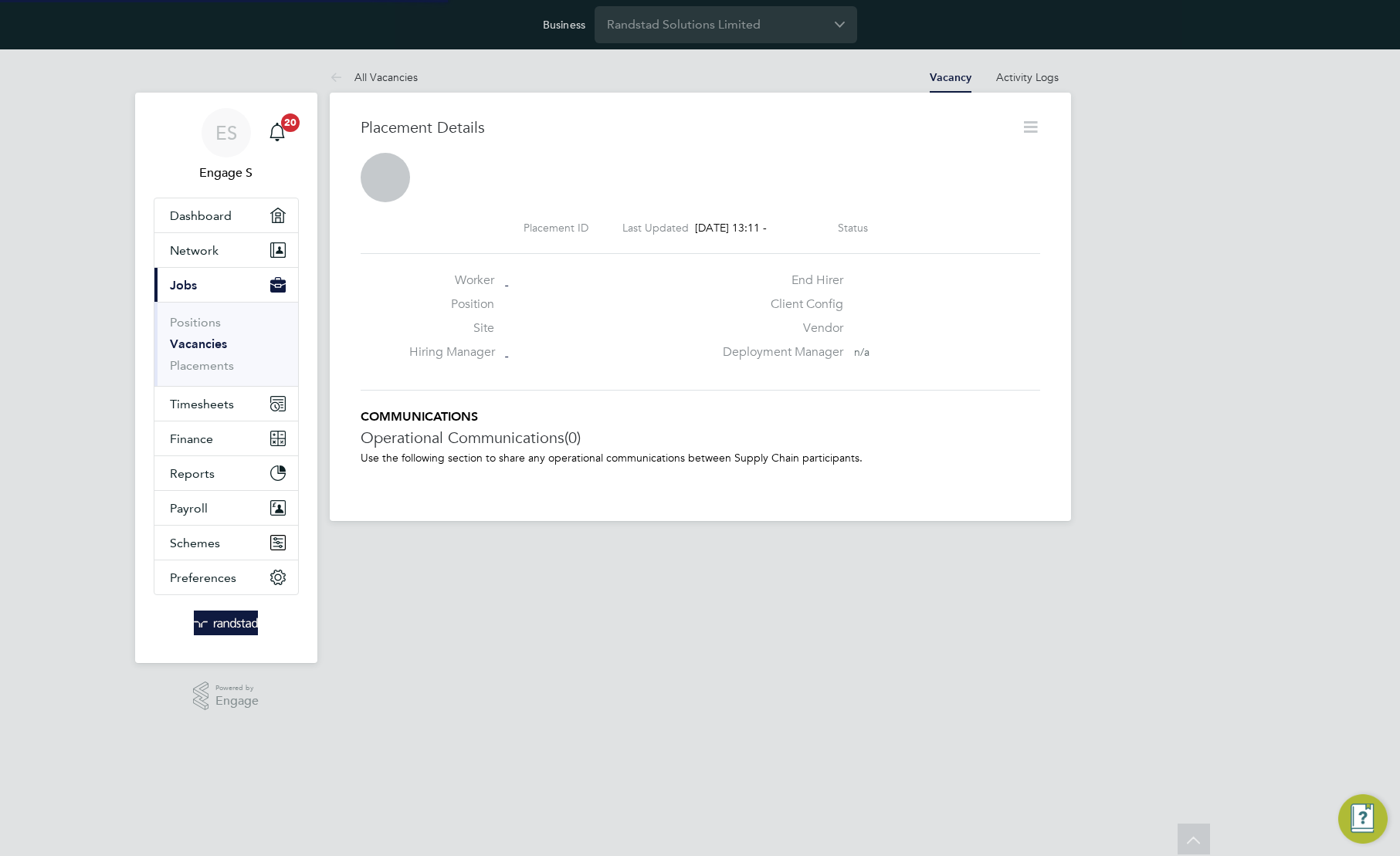
scroll to position [8, 8]
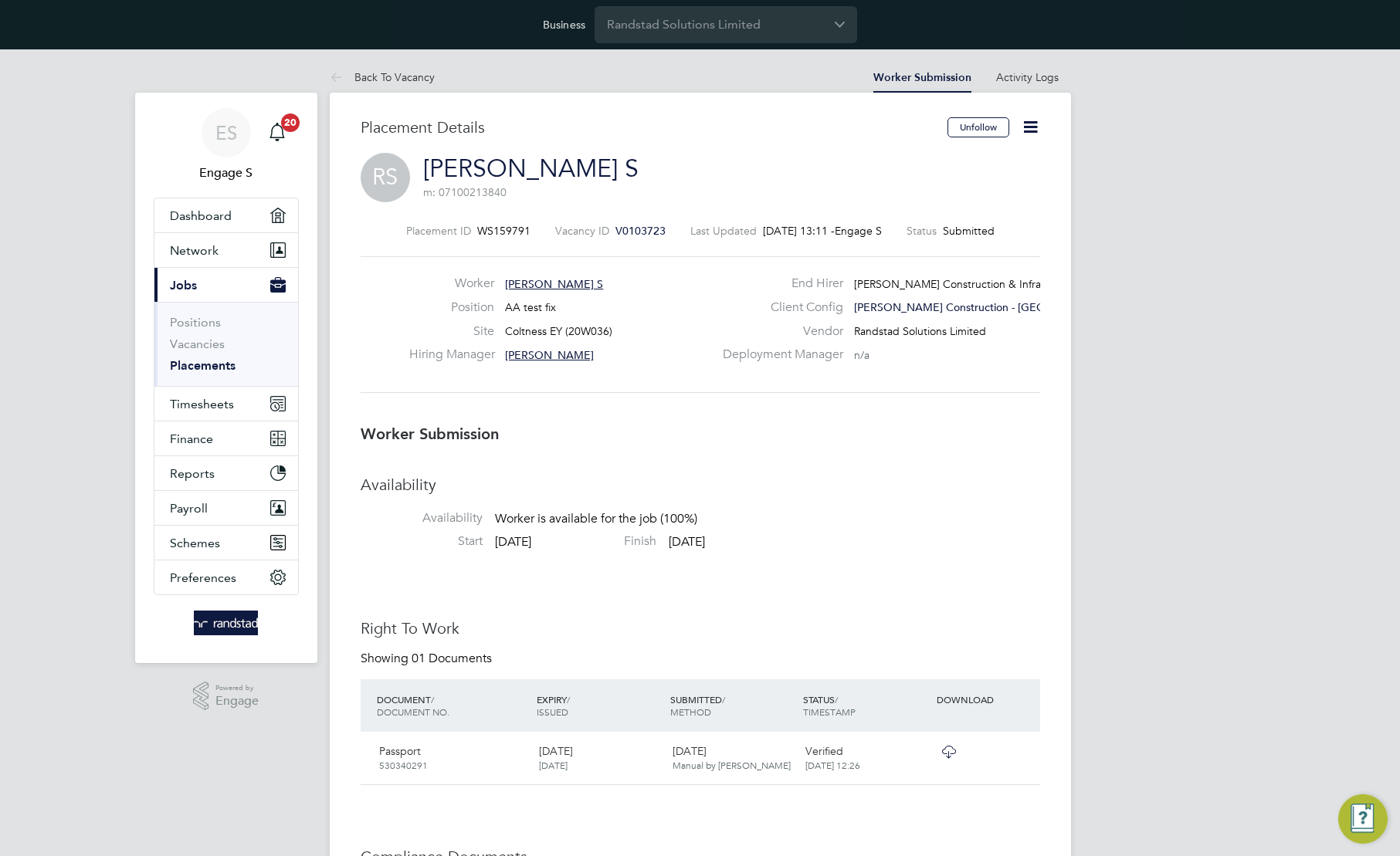
click at [1035, 127] on icon at bounding box center [1031, 127] width 19 height 19
click at [941, 168] on li "Edit Worker Submission e" at bounding box center [965, 163] width 143 height 22
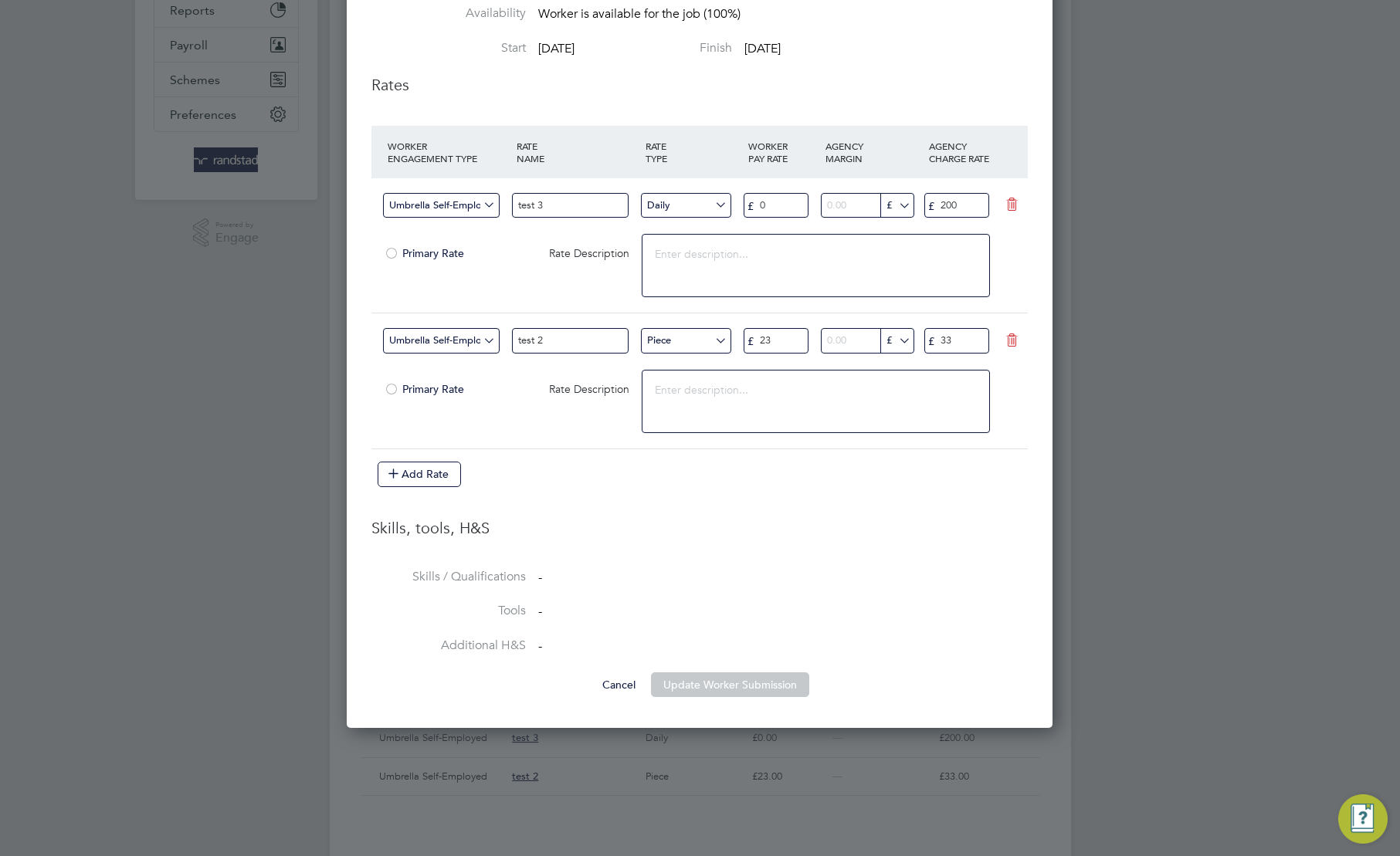
click at [1002, 342] on icon at bounding box center [1012, 340] width 19 height 12
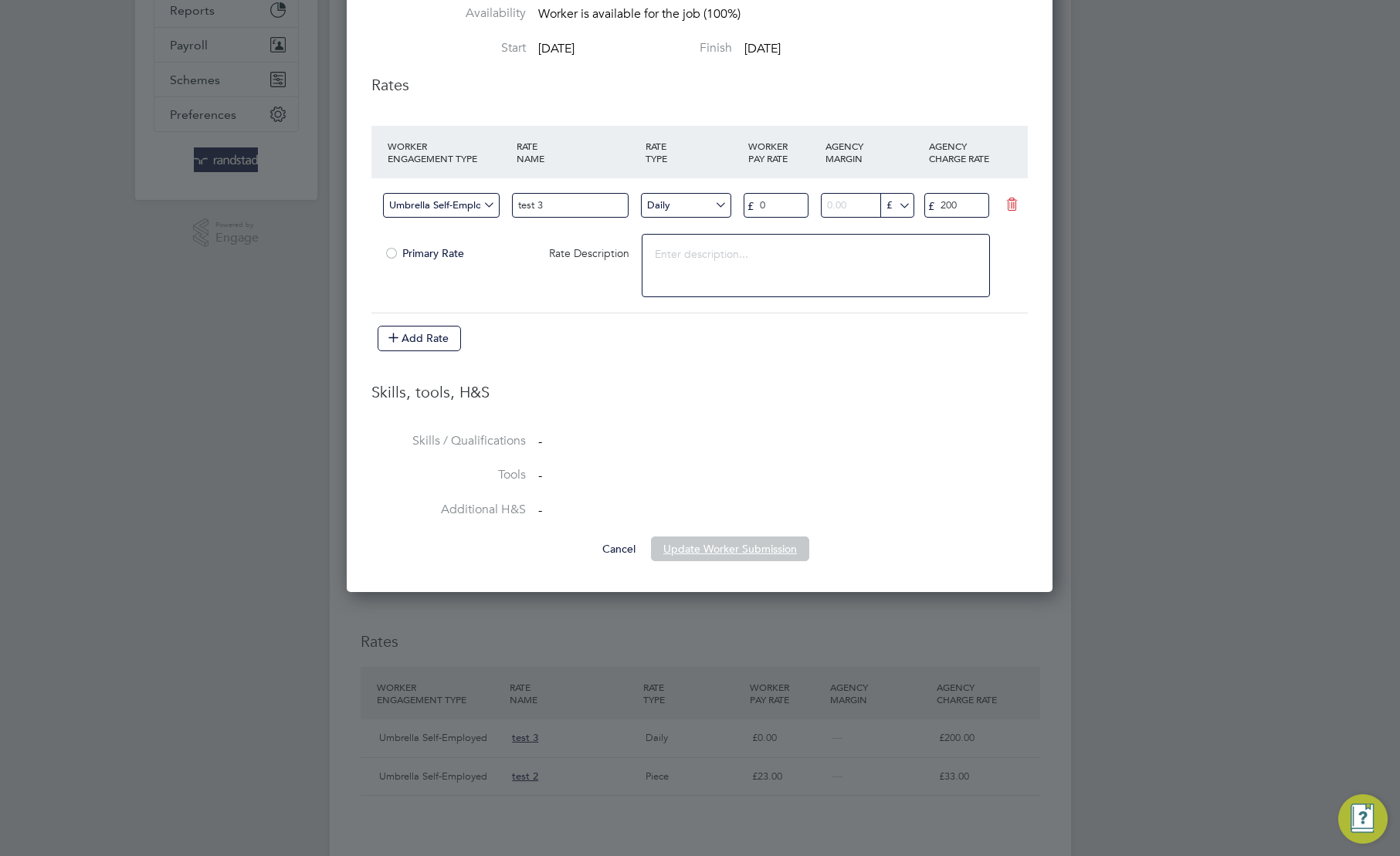
click at [744, 546] on button "Update Worker Submission" at bounding box center [730, 548] width 158 height 25
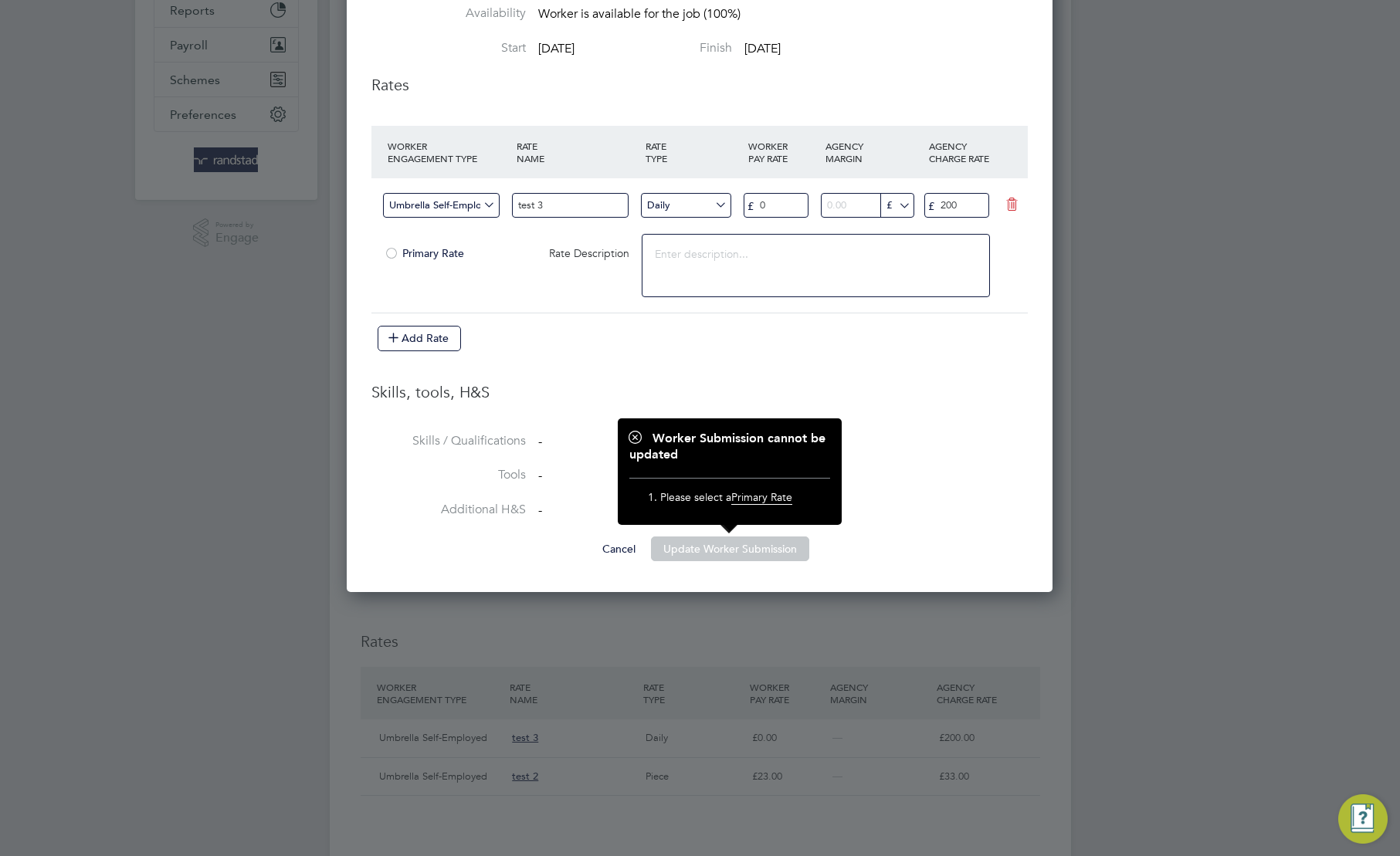
drag, startPoint x: 393, startPoint y: 253, endPoint x: 396, endPoint y: 262, distance: 9.5
click at [393, 254] on div at bounding box center [391, 255] width 15 height 11
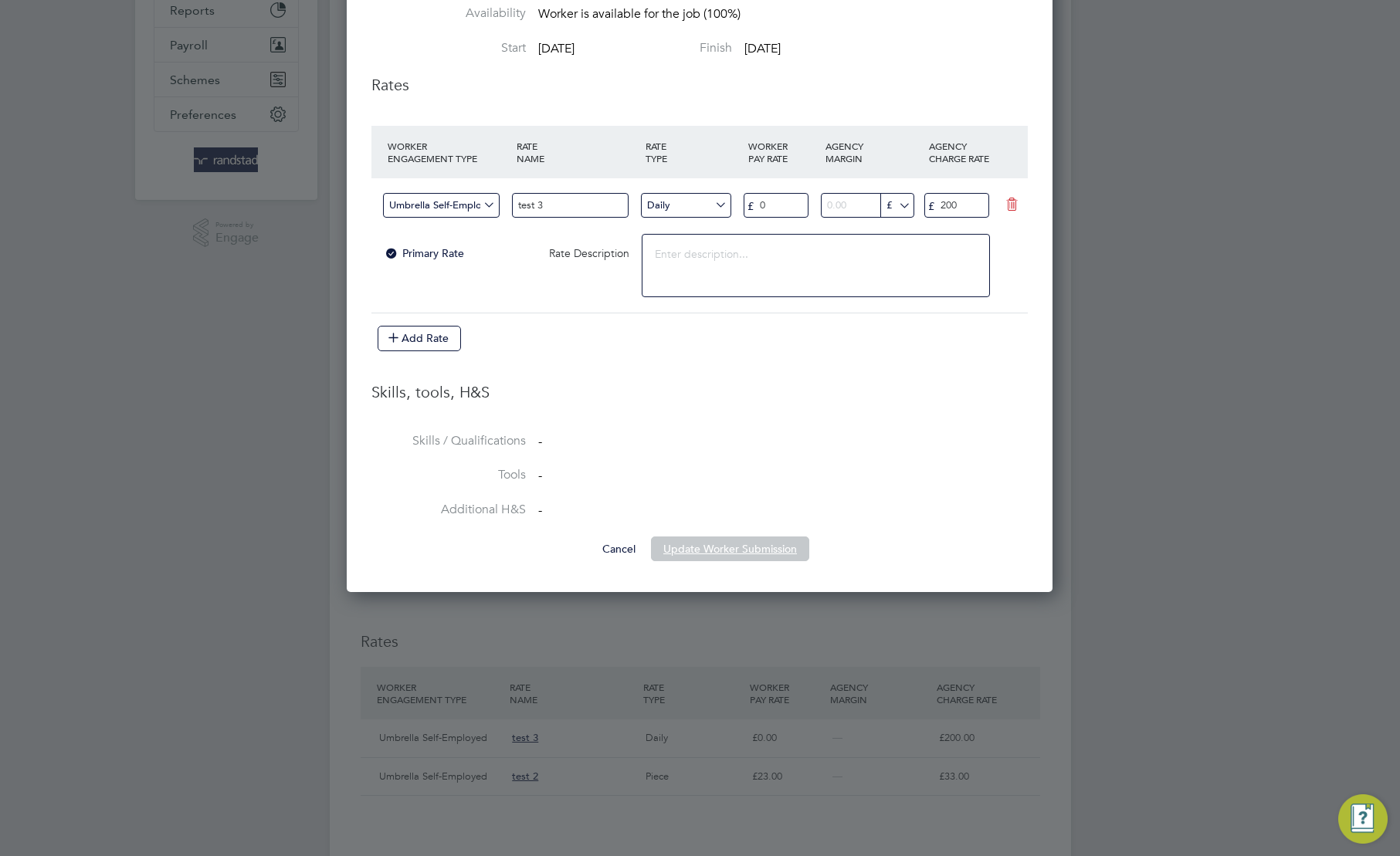
click at [735, 549] on button "Update Worker Submission" at bounding box center [730, 548] width 158 height 25
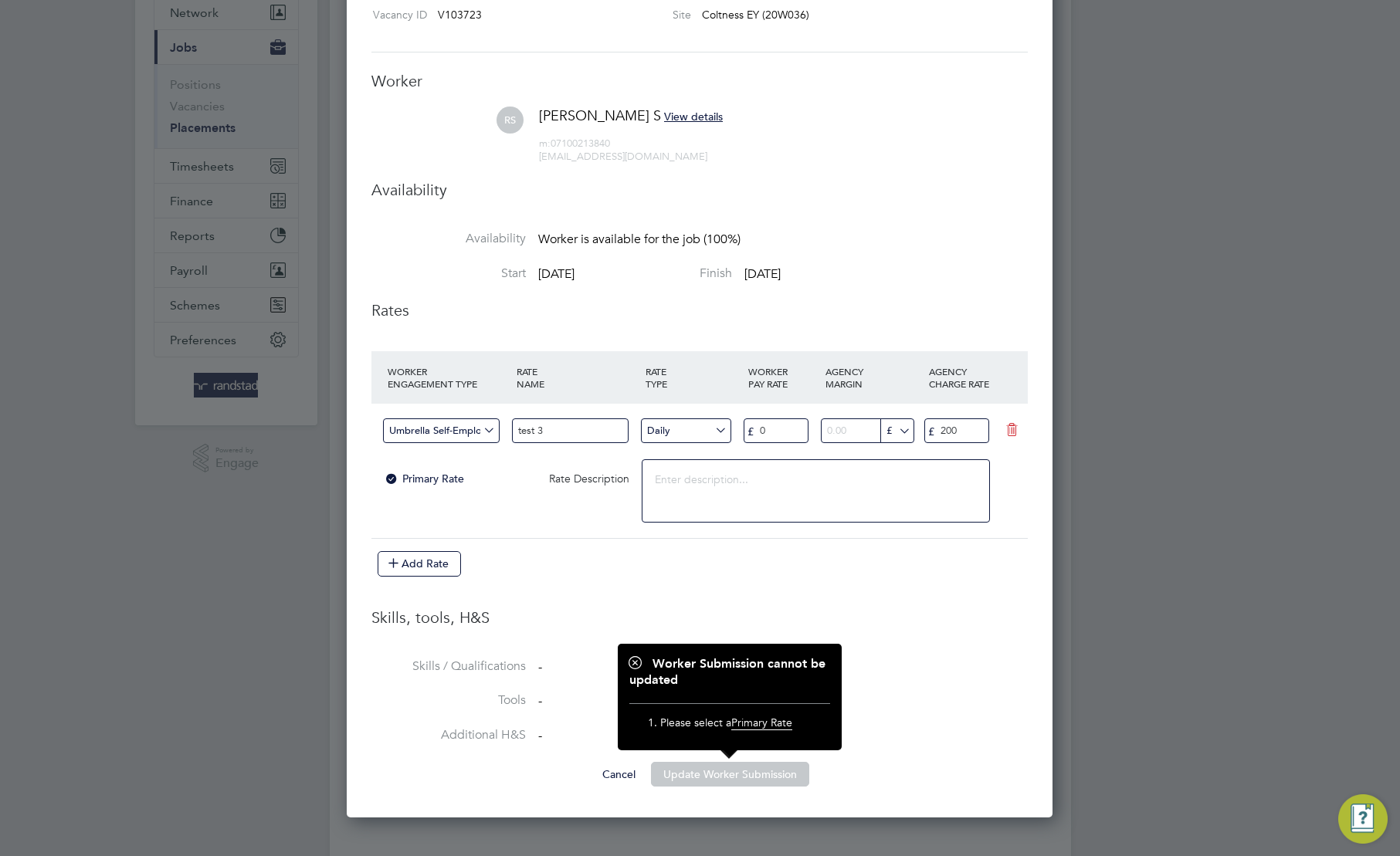
click at [1012, 429] on icon at bounding box center [1012, 430] width 19 height 12
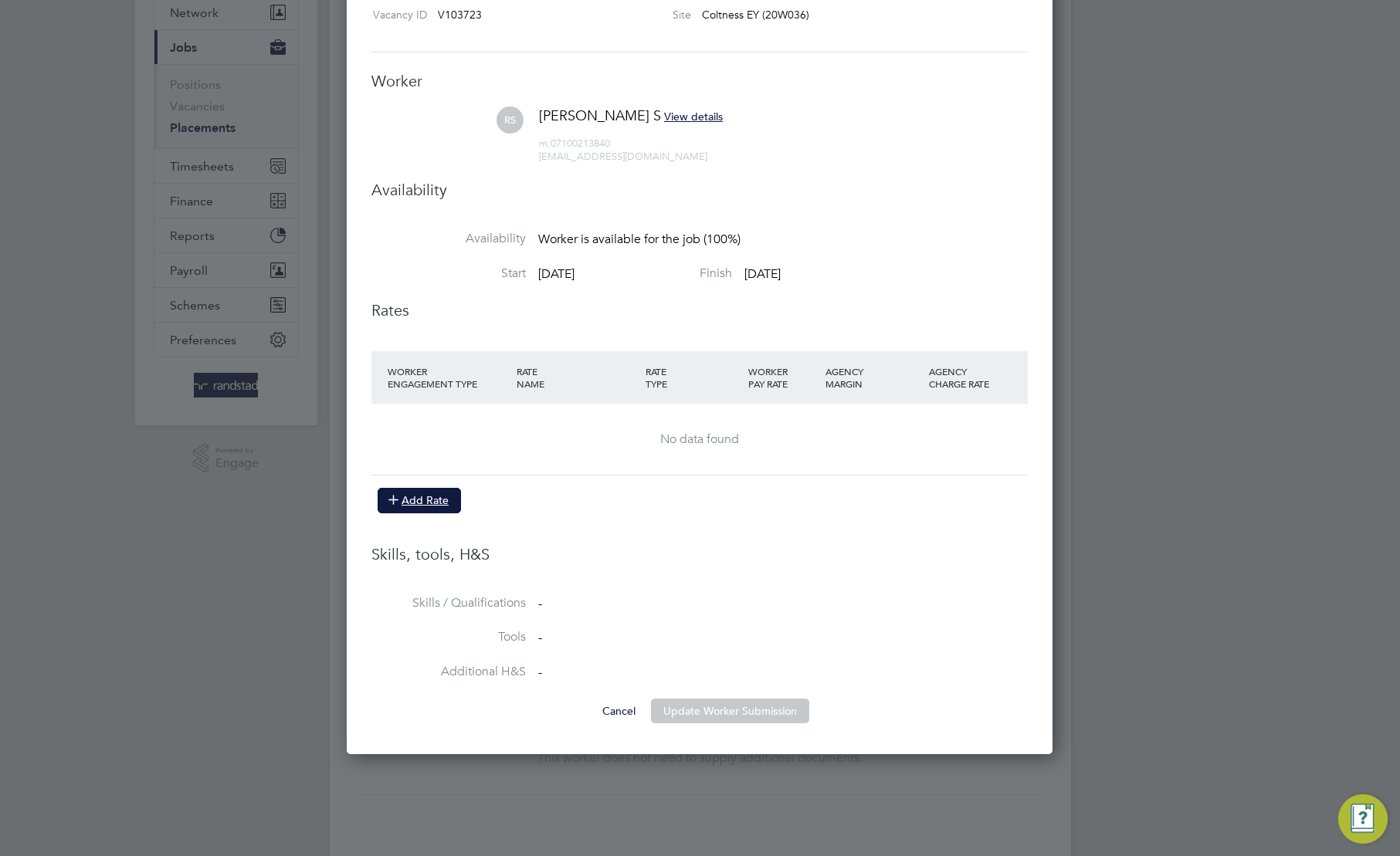
click at [439, 500] on button "Add Rate" at bounding box center [419, 500] width 84 height 25
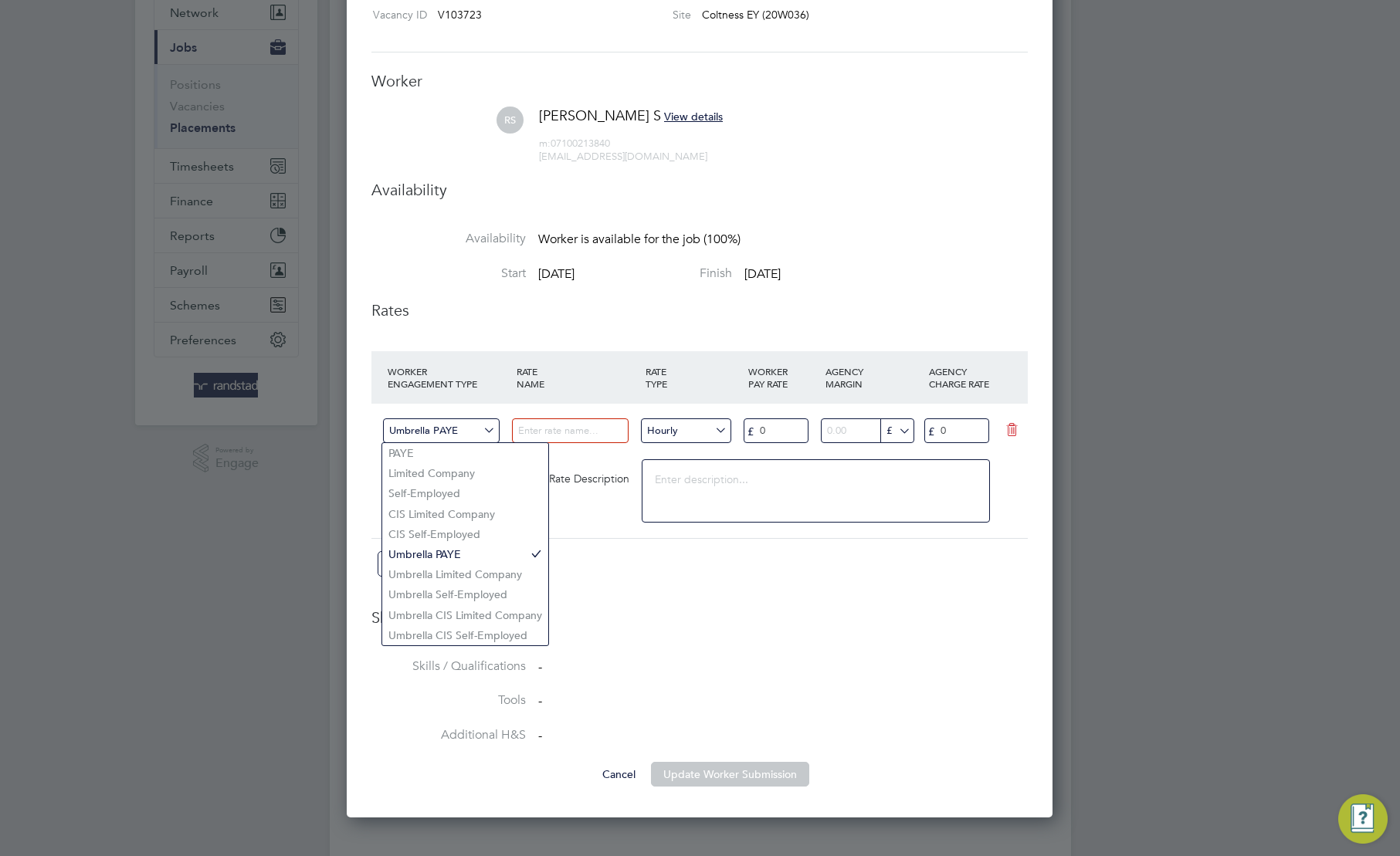
click at [480, 426] on input "Umbrella PAYE" at bounding box center [441, 431] width 116 height 26
click at [470, 620] on li "Umbrella CIS Limited Company" at bounding box center [465, 615] width 166 height 20
type input "Umbrella CIS Limited Company"
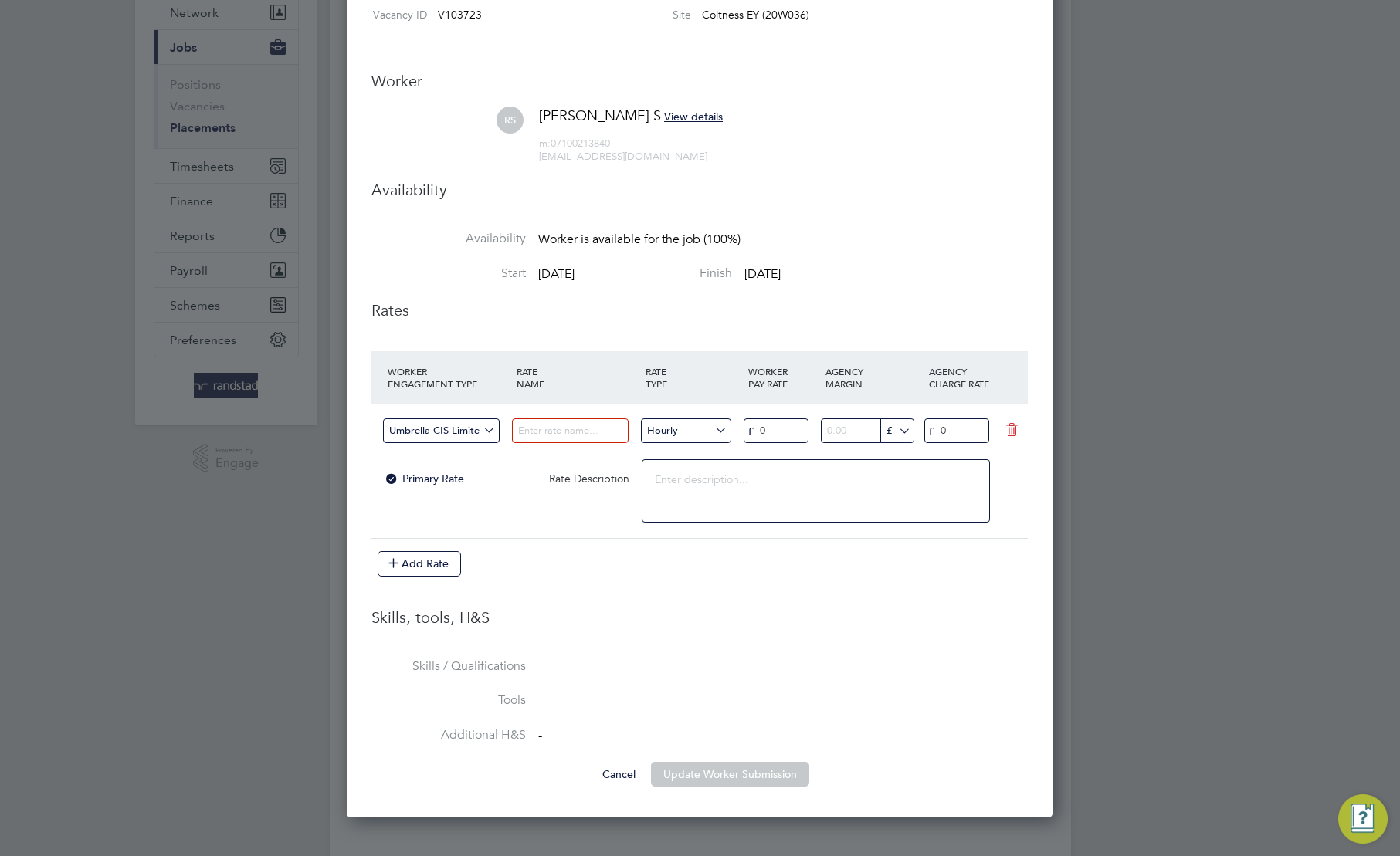
click at [717, 493] on textarea at bounding box center [816, 491] width 349 height 63
type textarea "p[uy"
click at [717, 778] on button "Update Worker Submission" at bounding box center [730, 774] width 158 height 25
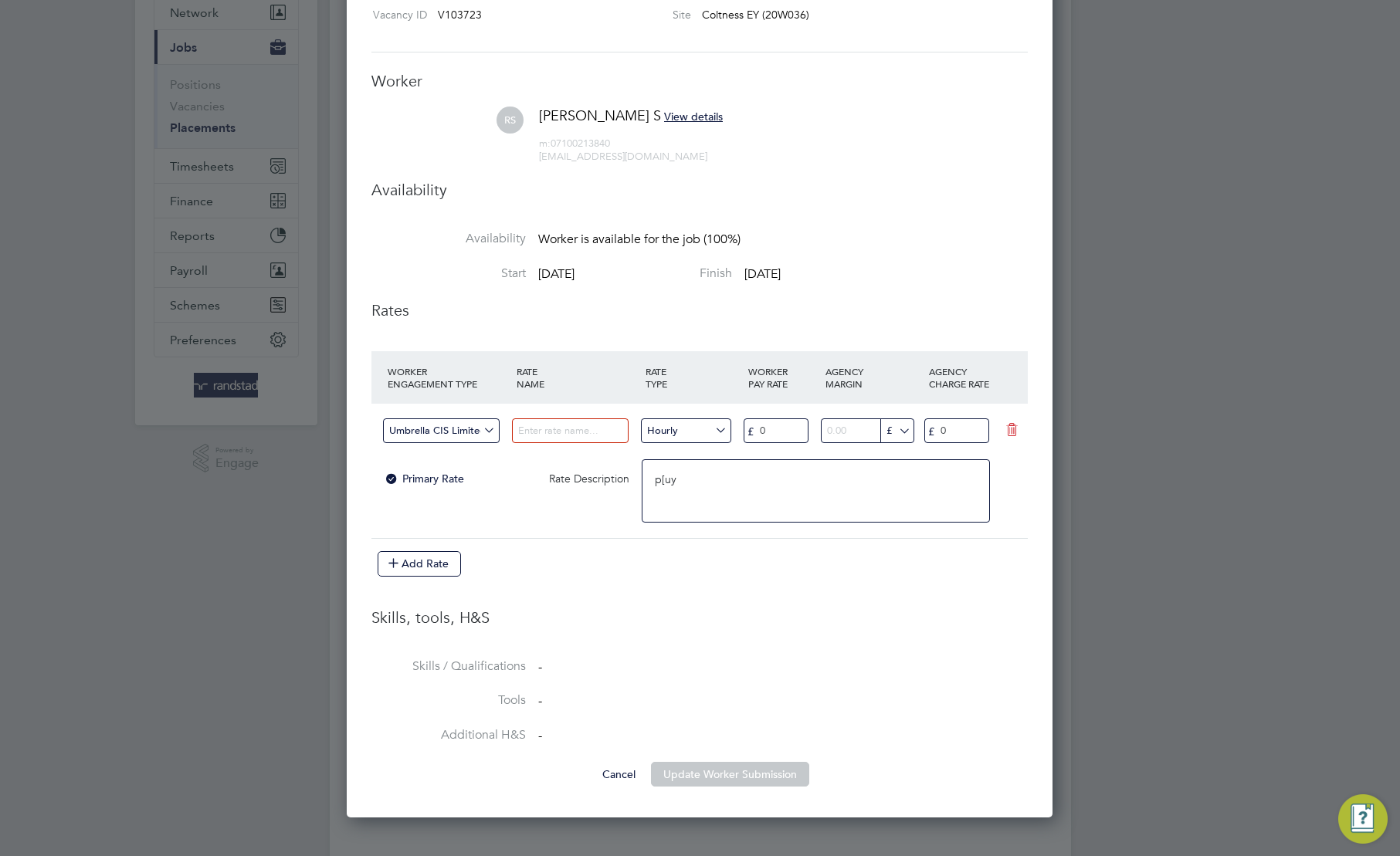
click at [717, 778] on button "Update Worker Submission" at bounding box center [730, 774] width 158 height 25
click at [613, 773] on button "Cancel" at bounding box center [619, 774] width 58 height 25
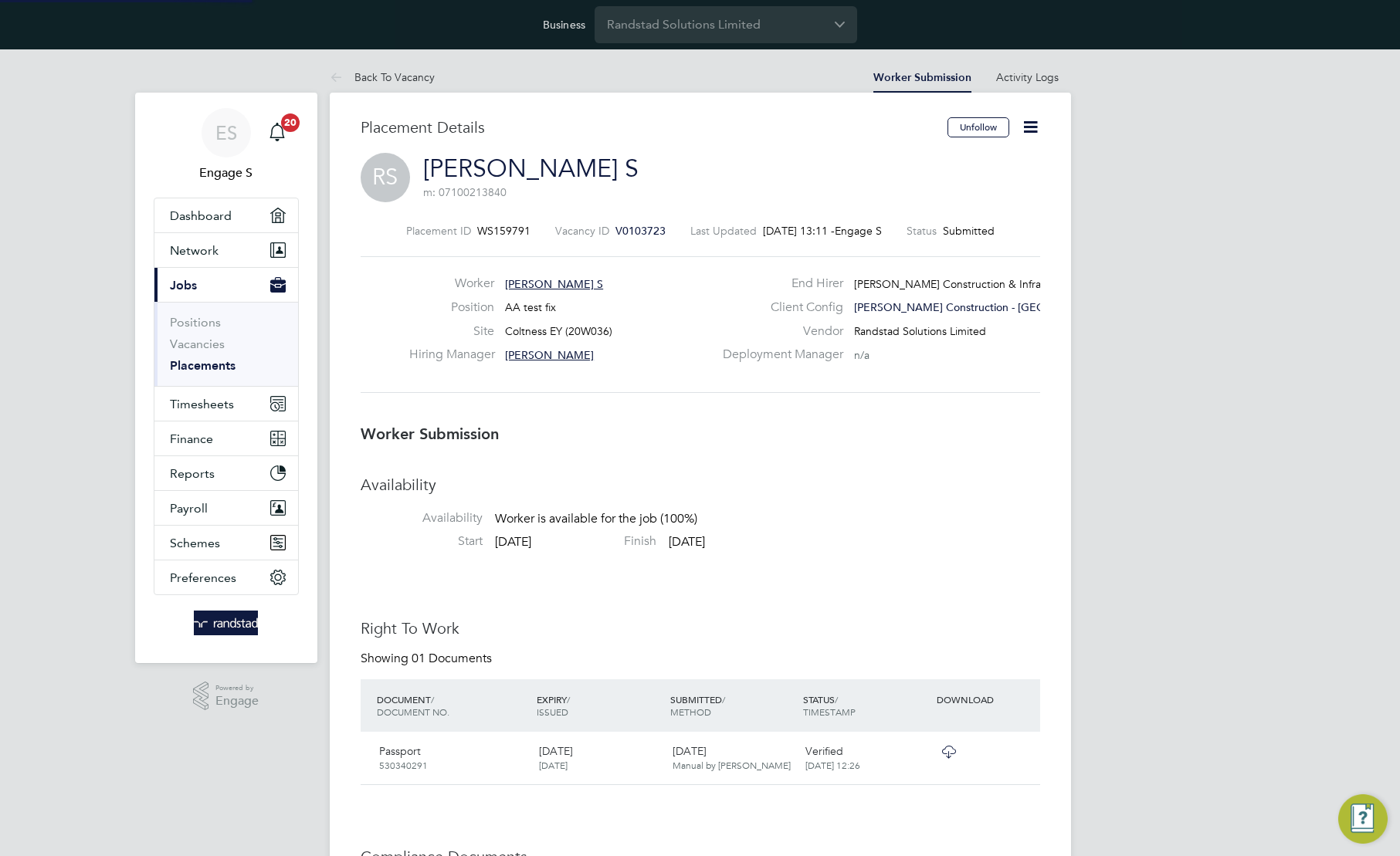
click at [979, 332] on span "Randstad Solutions Limited" at bounding box center [920, 331] width 132 height 14
click at [1029, 124] on icon at bounding box center [1031, 127] width 19 height 19
click at [969, 167] on li "Edit Worker Submission e" at bounding box center [965, 163] width 143 height 22
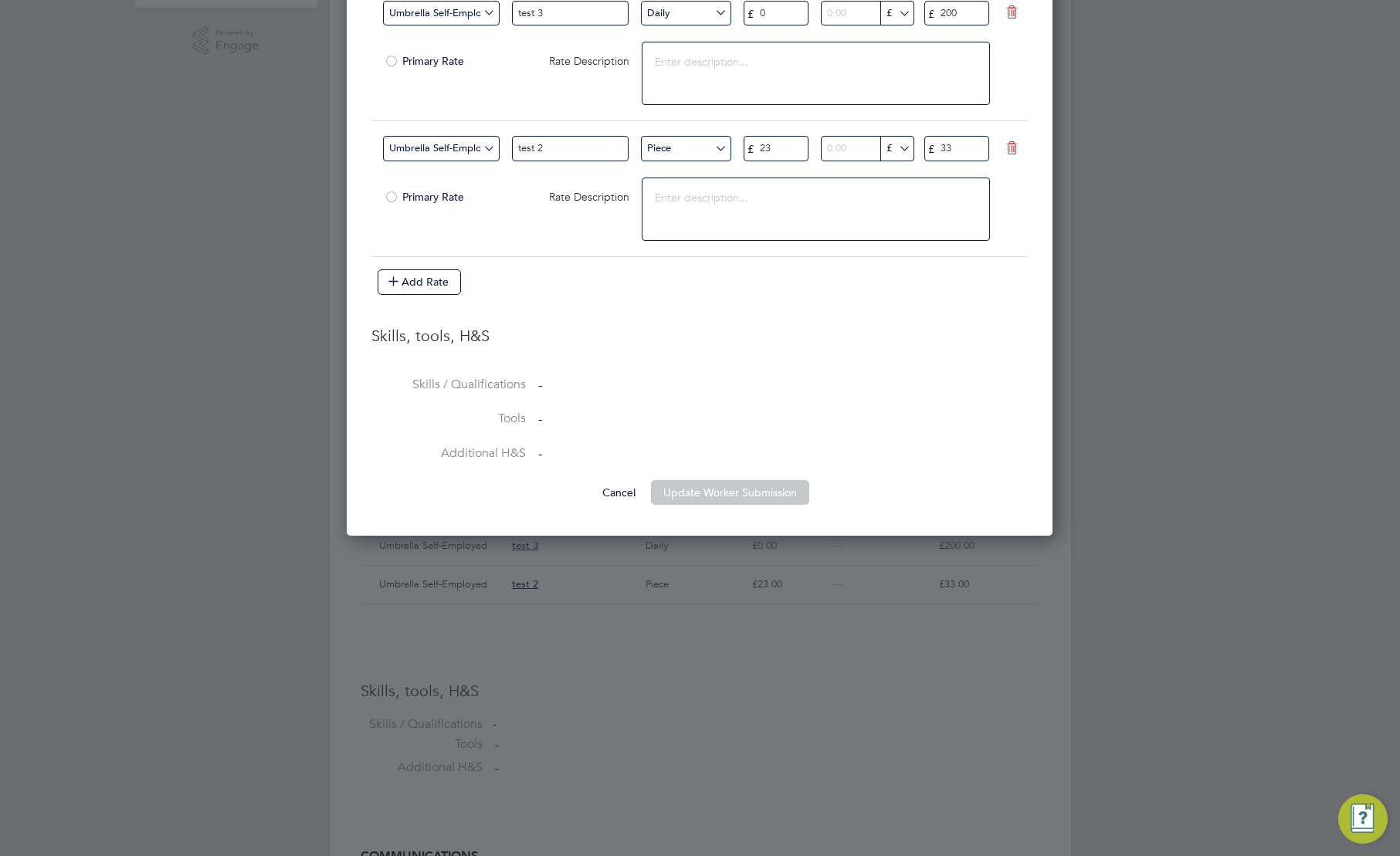
scroll to position [677, 0]
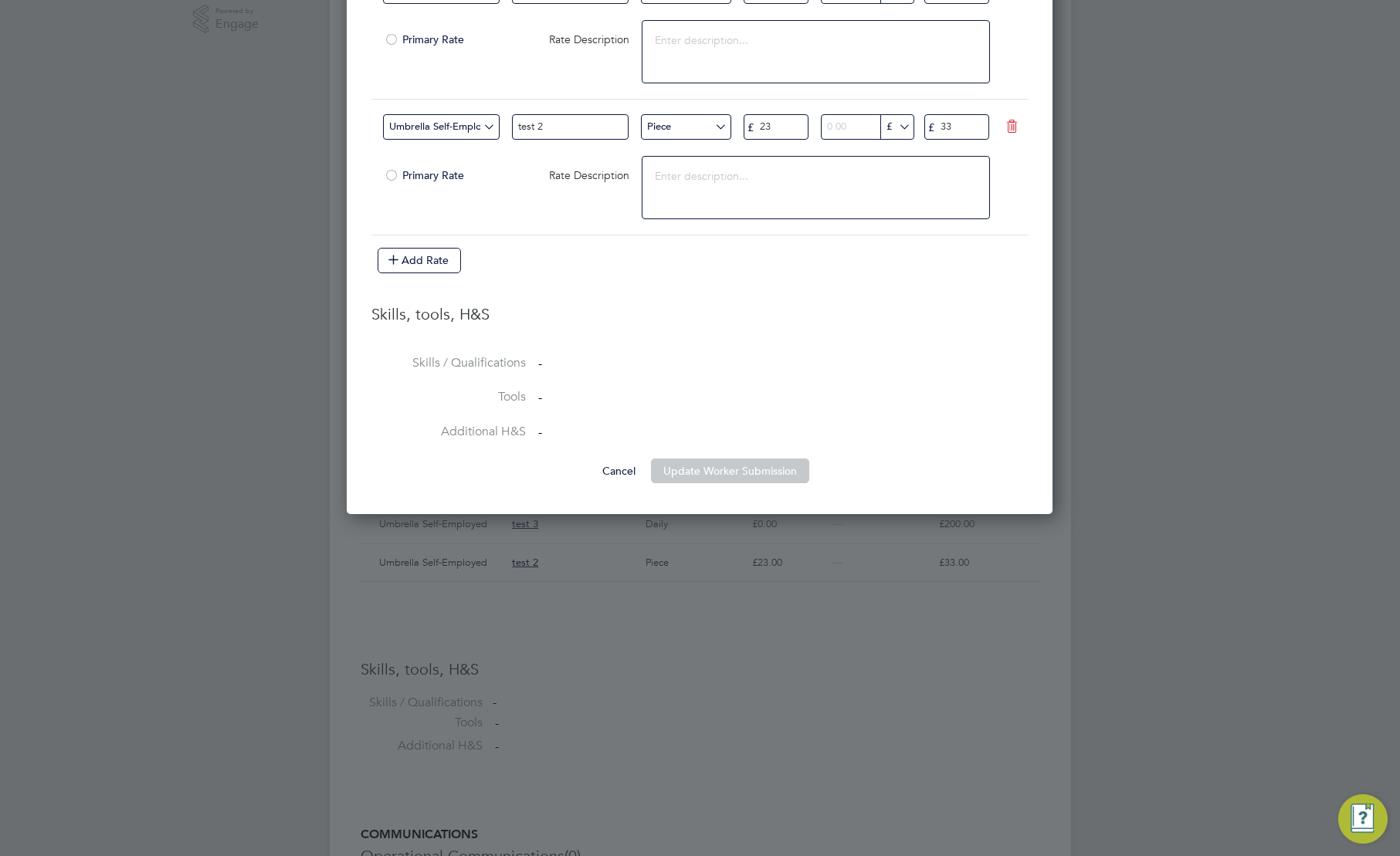
click at [739, 471] on button "Update Worker Submission" at bounding box center [730, 471] width 158 height 25
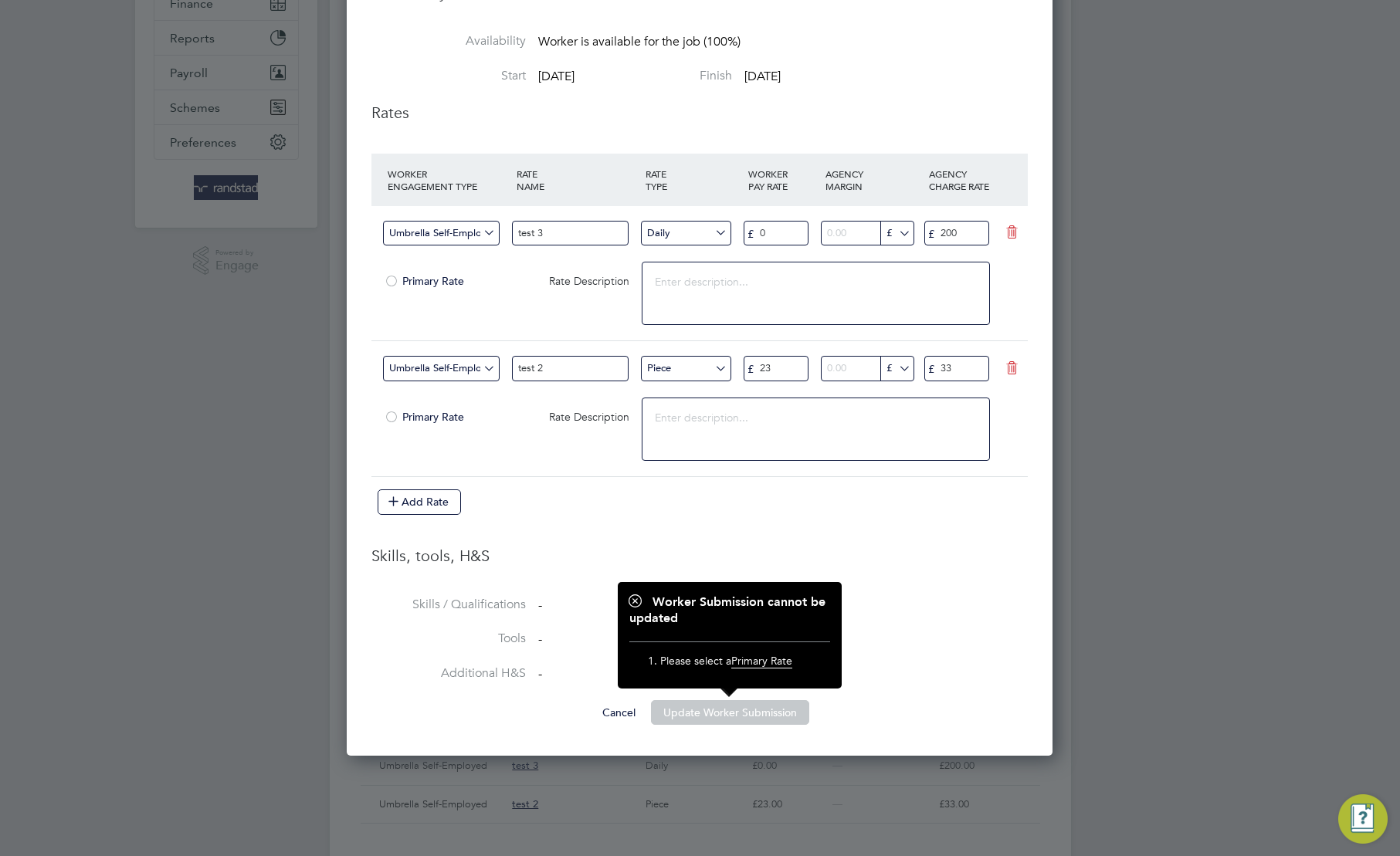
scroll to position [421, 0]
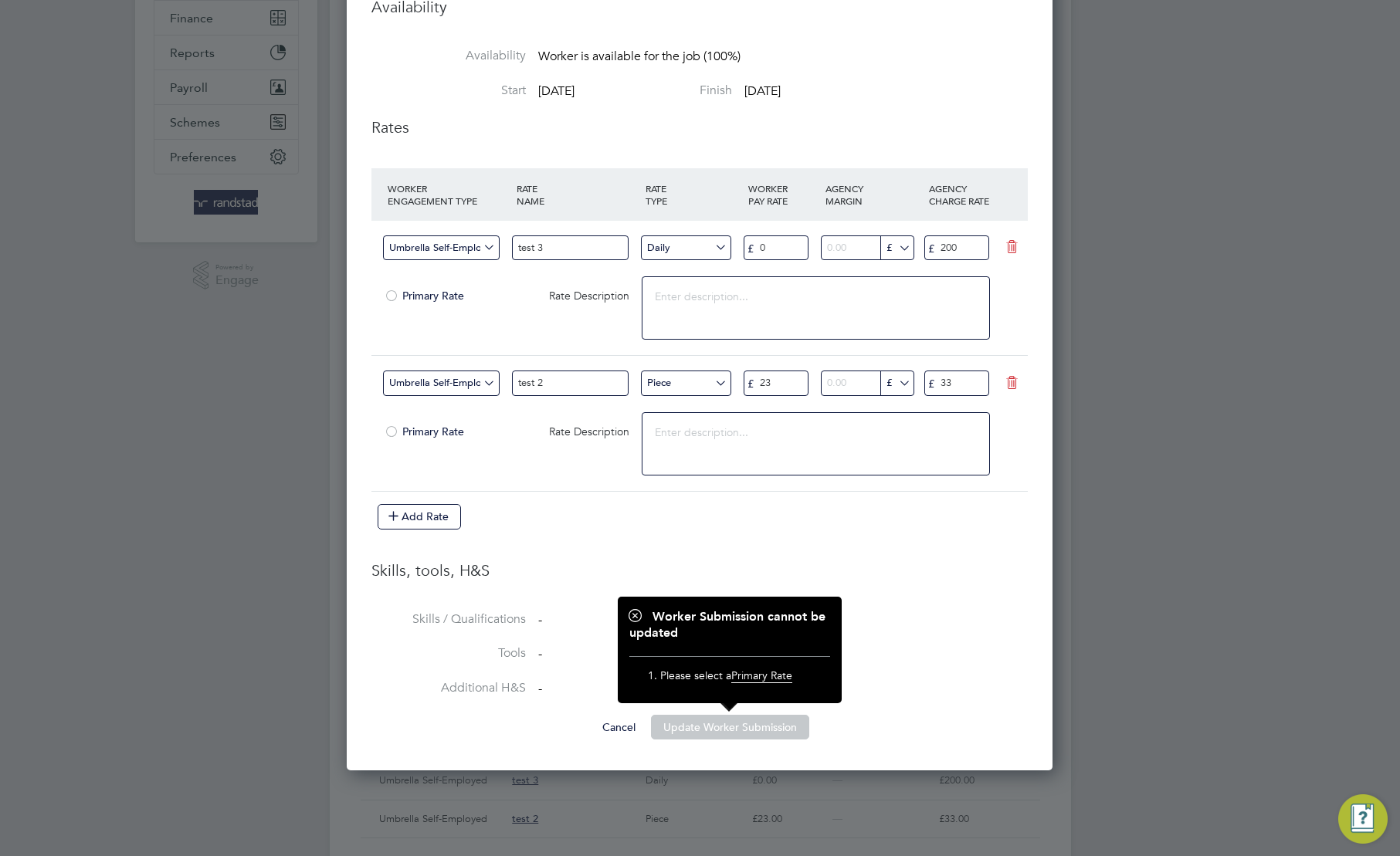
click at [393, 433] on div at bounding box center [391, 434] width 15 height 11
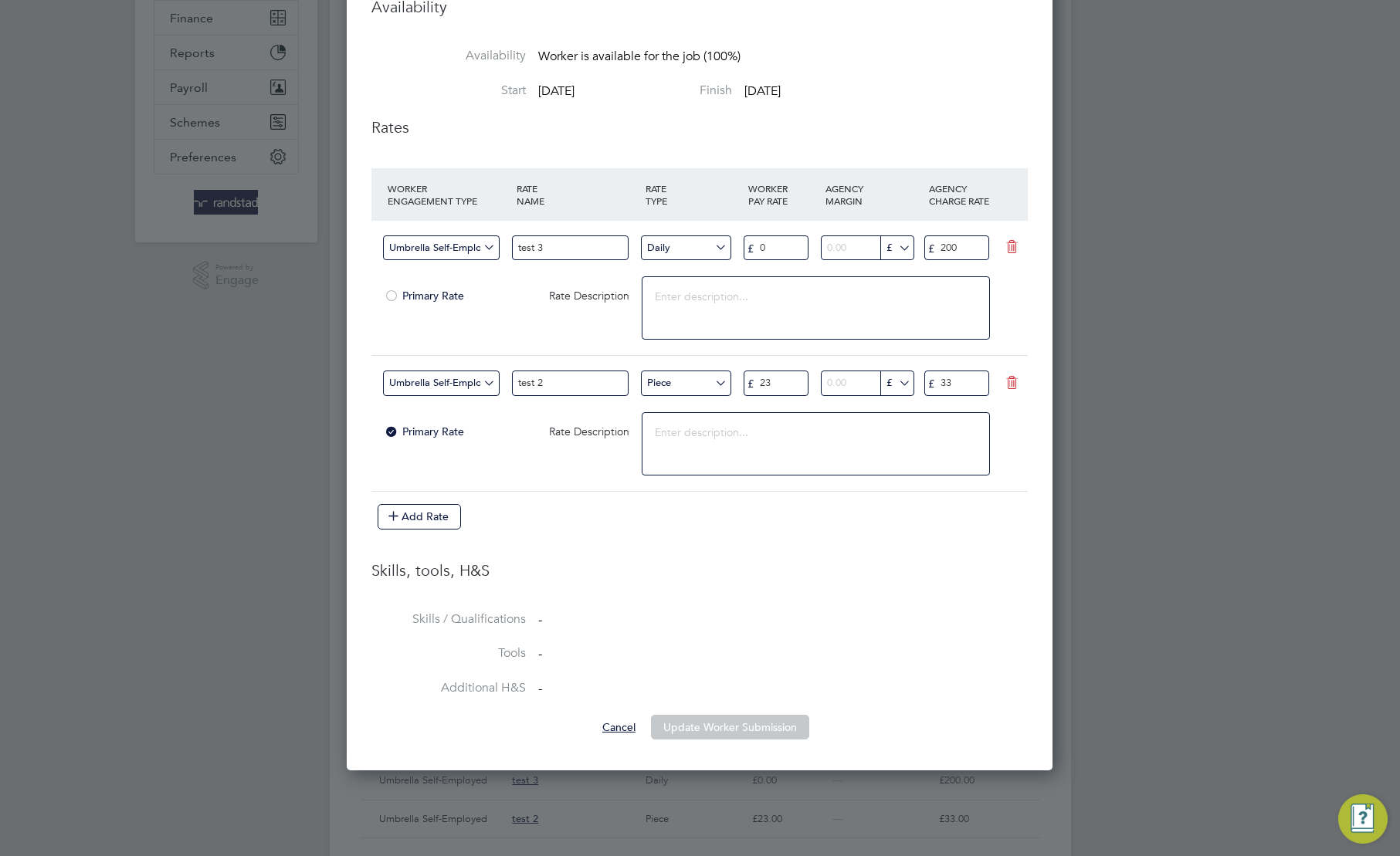
click at [630, 728] on button "Cancel" at bounding box center [619, 727] width 58 height 25
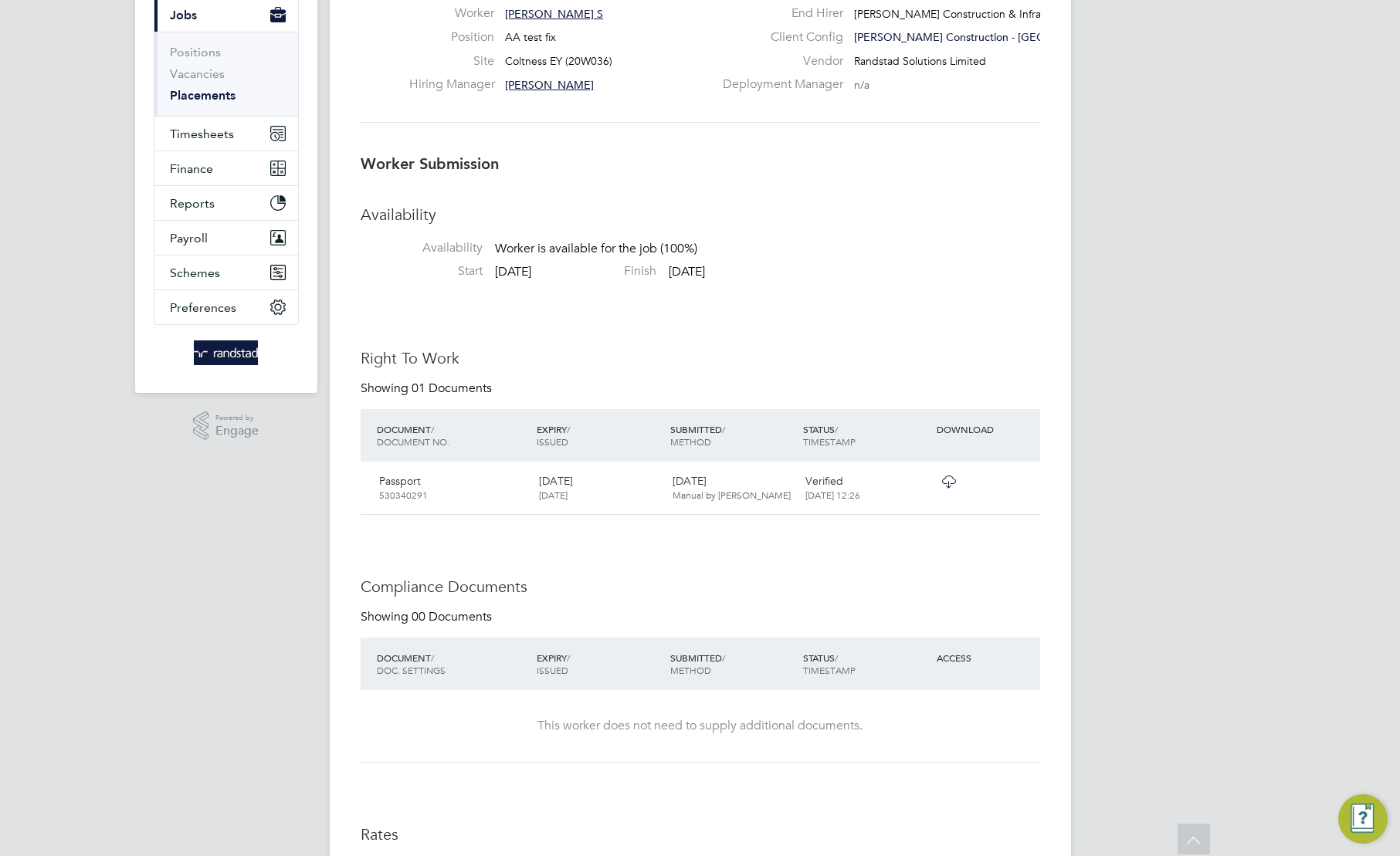
scroll to position [108, 0]
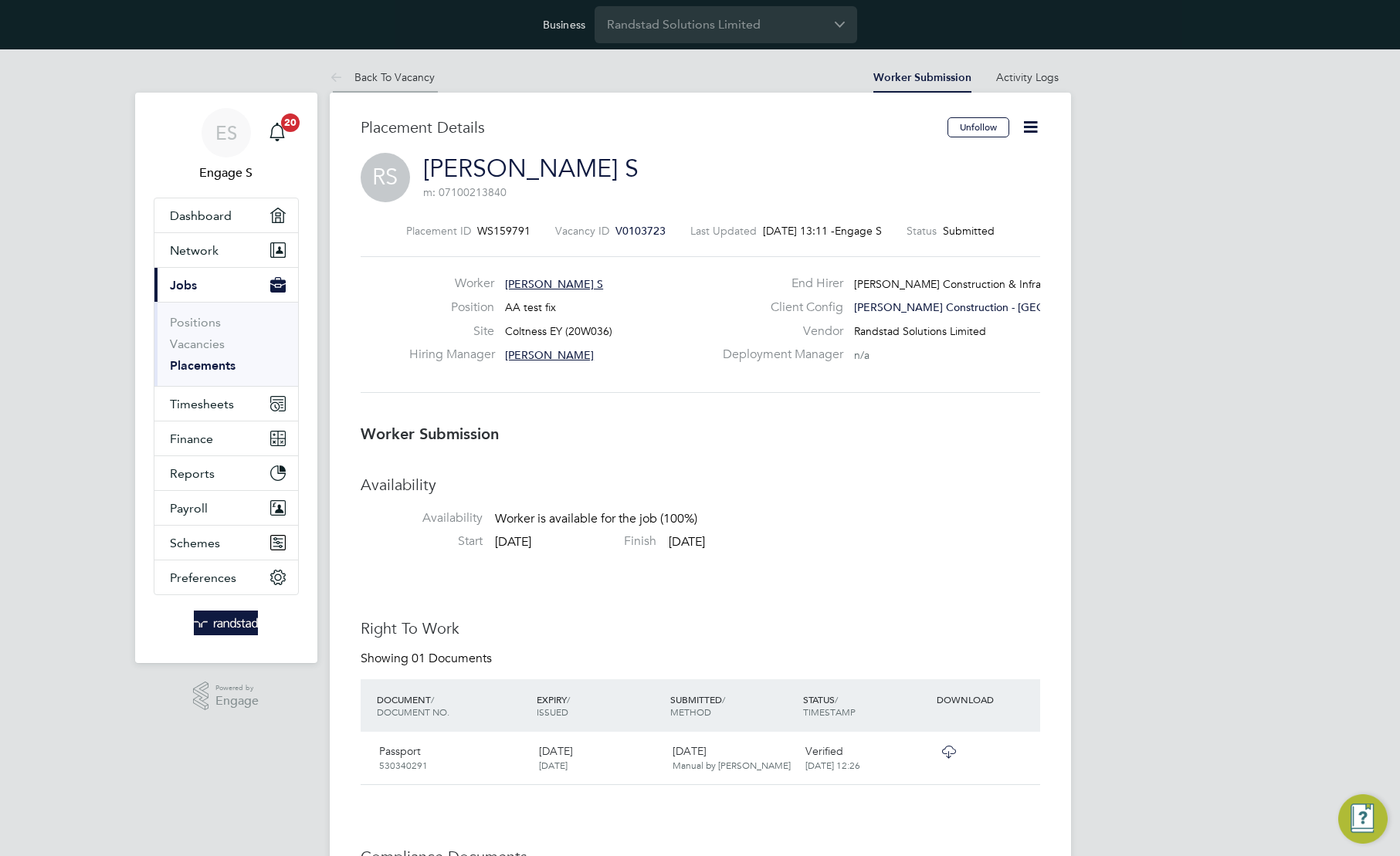
click at [373, 75] on link "Back To Vacancy" at bounding box center [382, 77] width 105 height 14
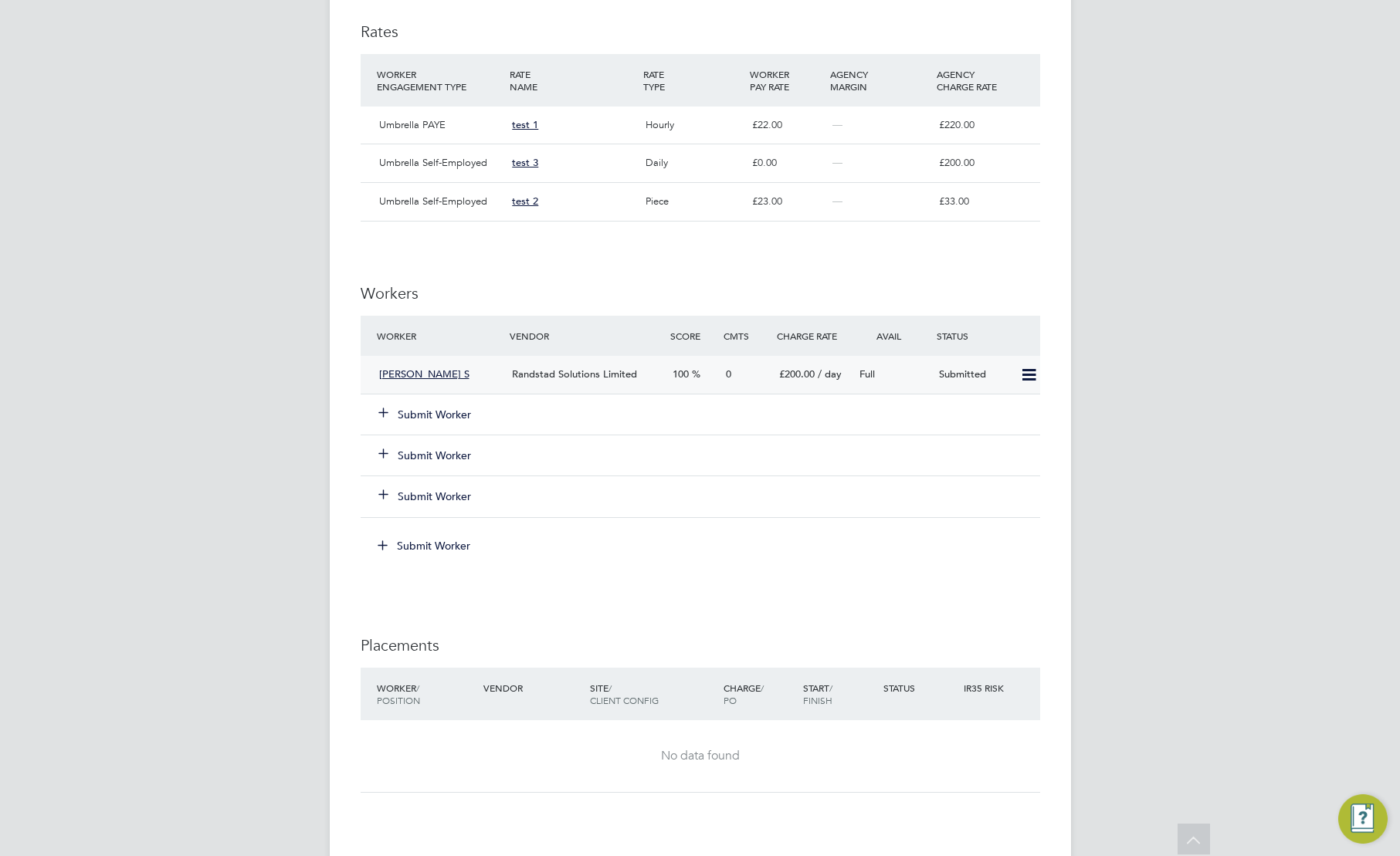
click at [600, 377] on span "Randstad Solutions Limited" at bounding box center [575, 374] width 125 height 13
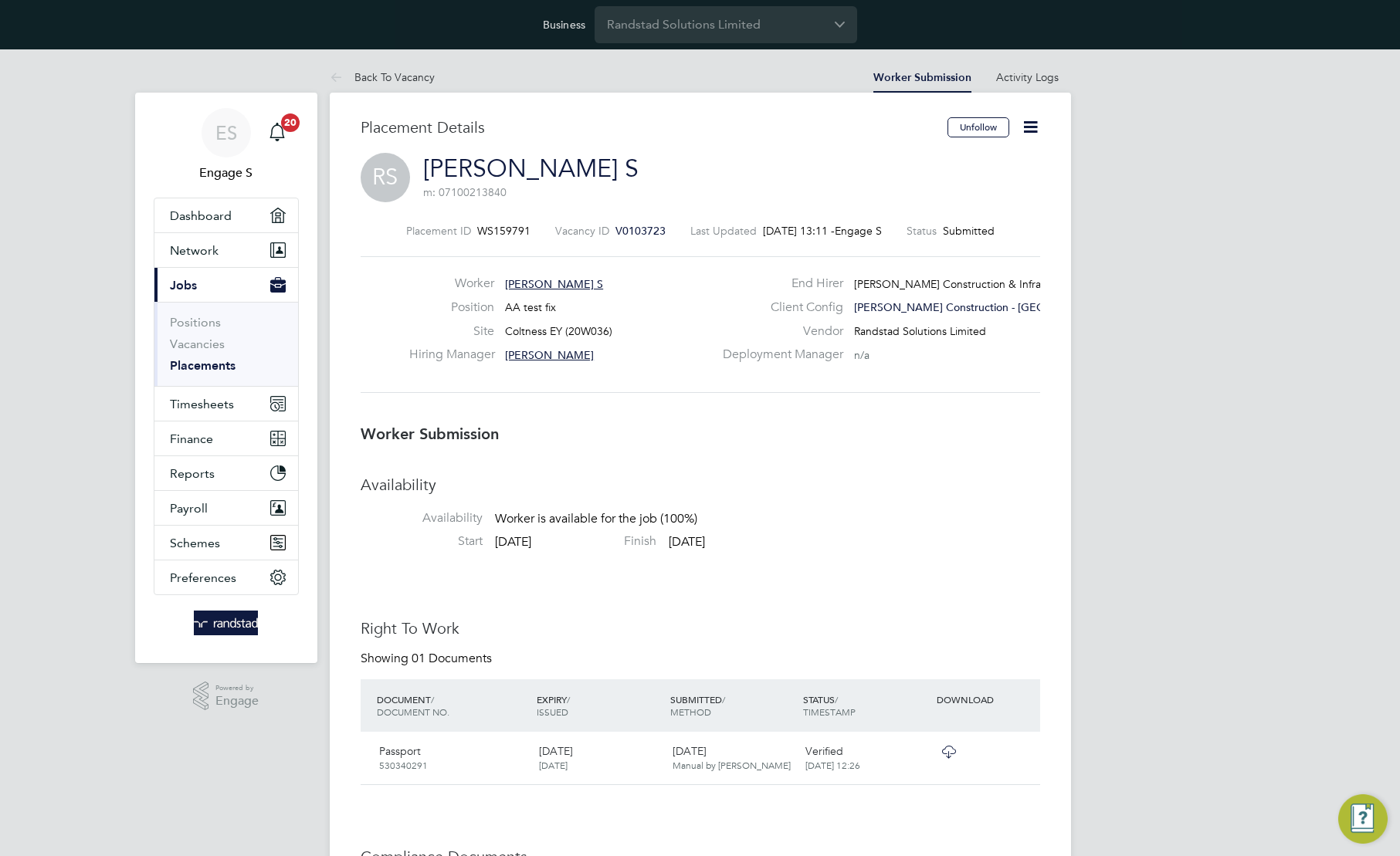
click at [1031, 132] on icon at bounding box center [1031, 127] width 19 height 19
click at [931, 169] on li "Edit Worker Submission e" at bounding box center [965, 163] width 143 height 22
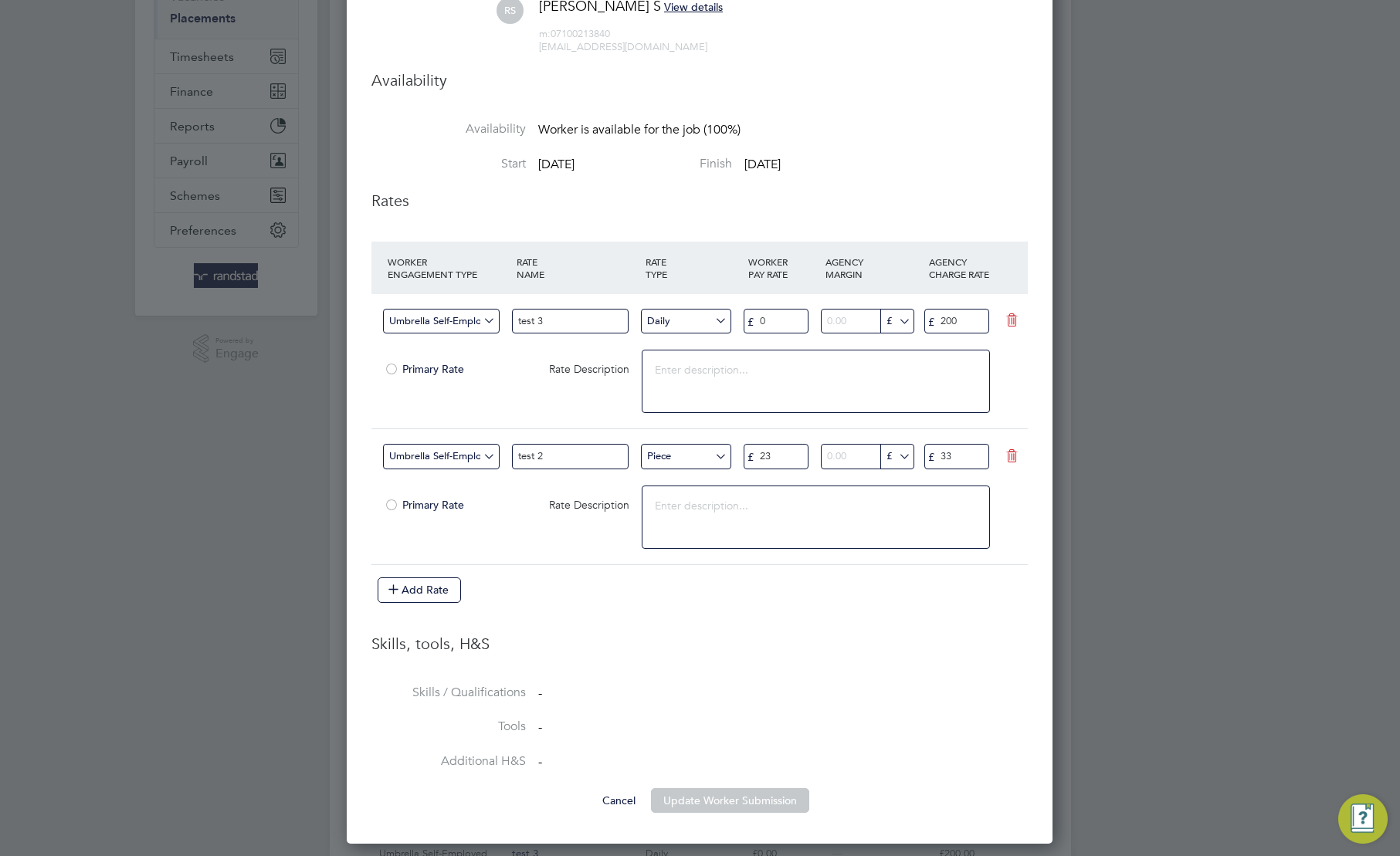
click at [394, 368] on div at bounding box center [391, 371] width 15 height 11
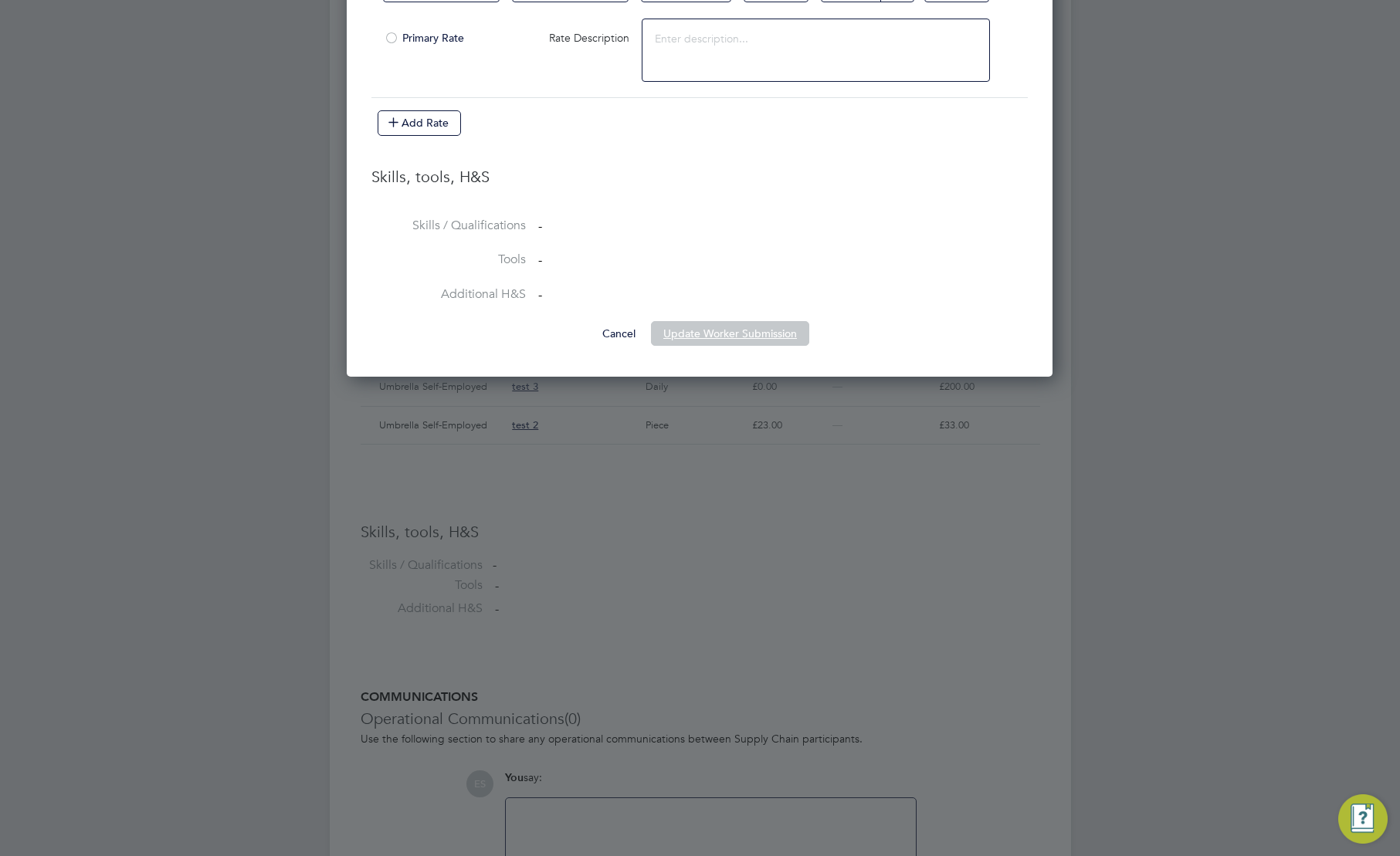
click at [700, 333] on button "Update Worker Submission" at bounding box center [730, 333] width 158 height 25
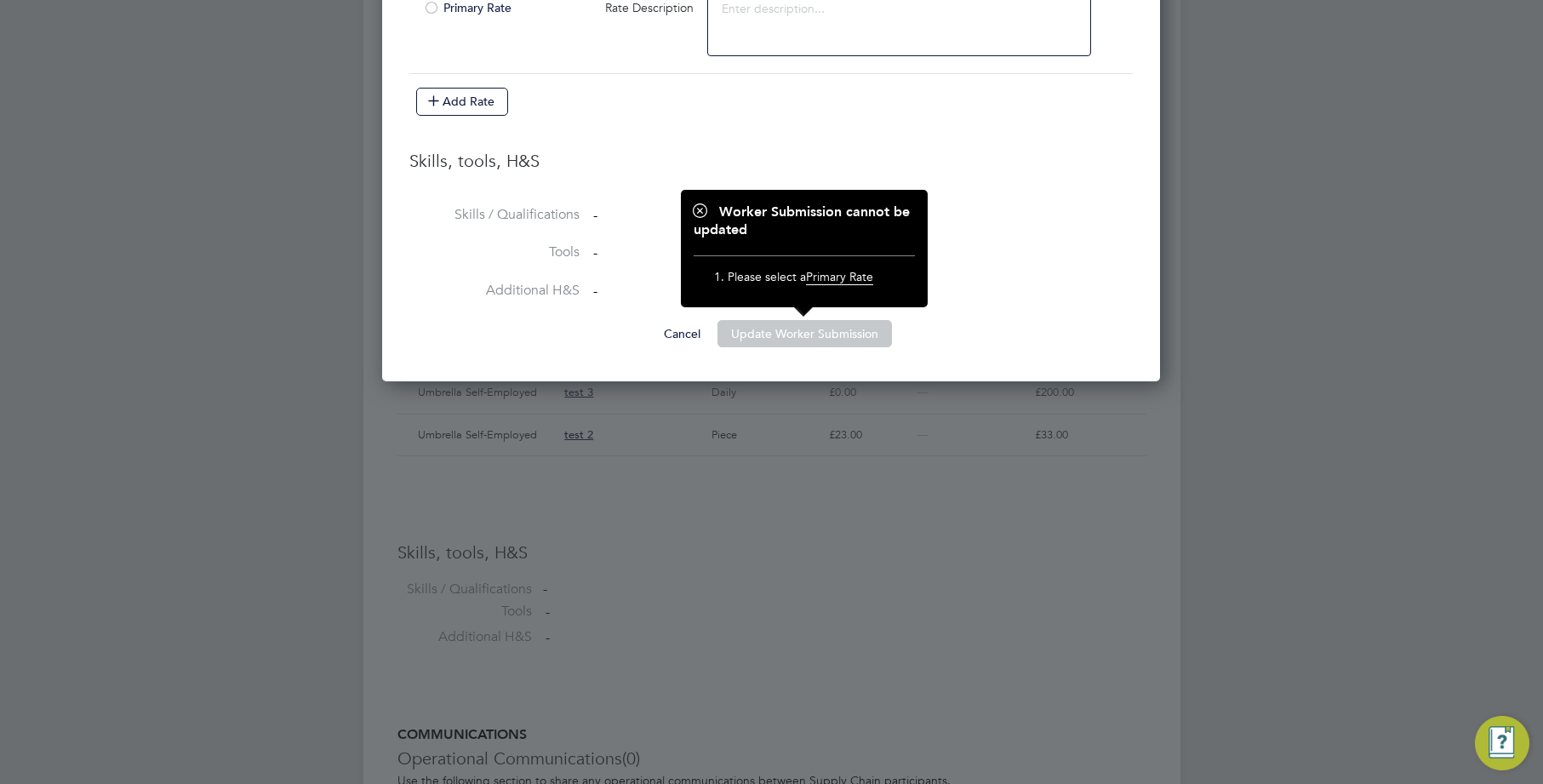
scroll to position [982, 0]
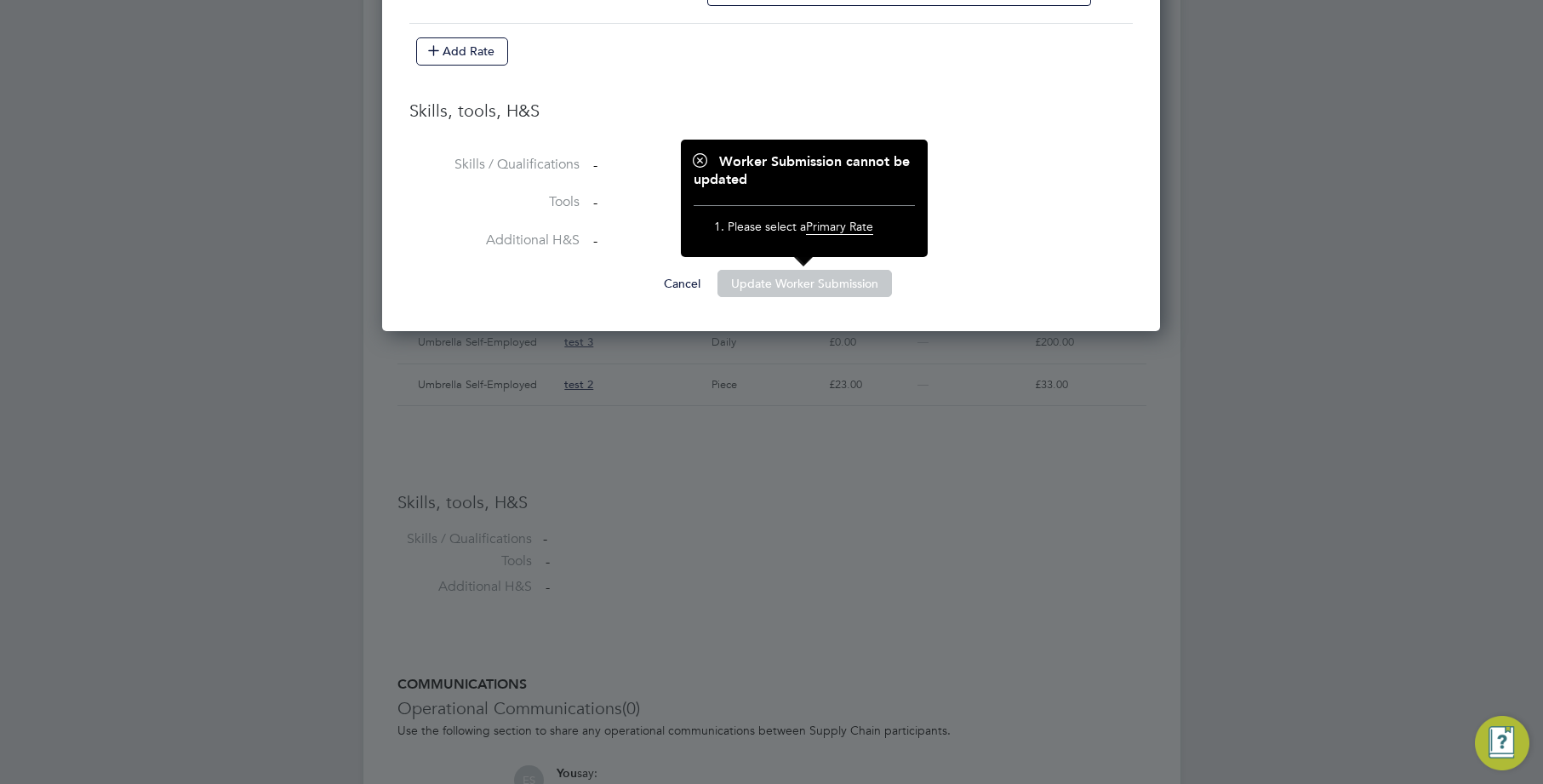
click at [779, 568] on div at bounding box center [771, 392] width 1543 height 784
click at [673, 277] on button "Cancel" at bounding box center [683, 283] width 64 height 27
